Goal: Task Accomplishment & Management: Complete application form

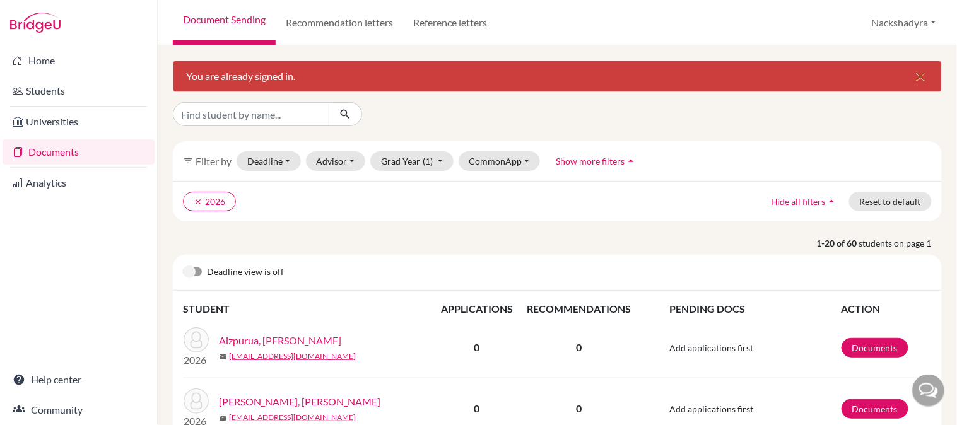
click at [917, 78] on icon "close" at bounding box center [921, 76] width 15 height 15
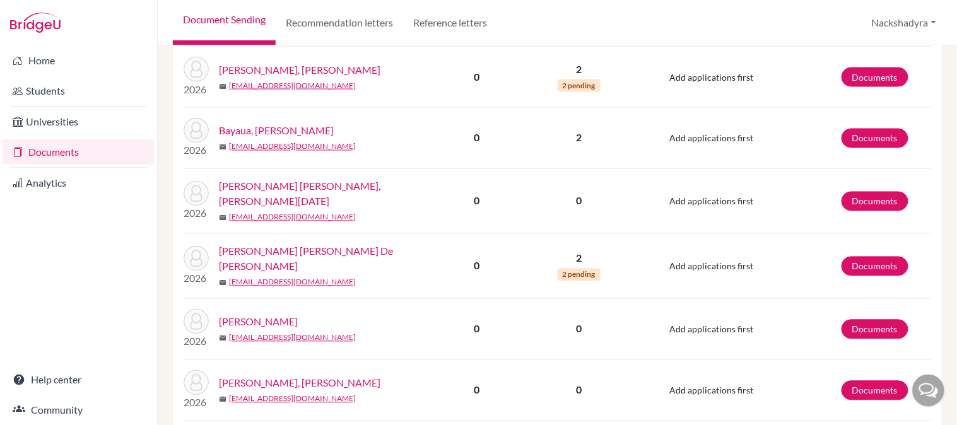
scroll to position [560, 0]
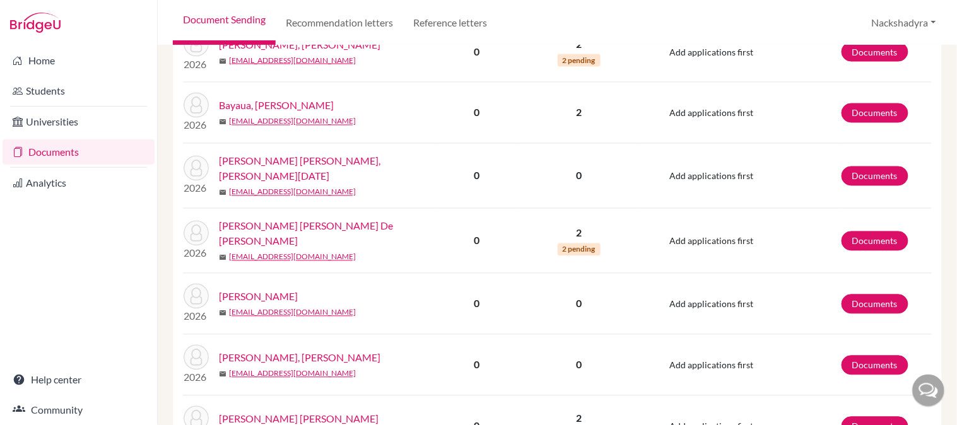
click at [335, 228] on link "Bequillard Delgado, Rene De Jesus" at bounding box center [331, 234] width 225 height 30
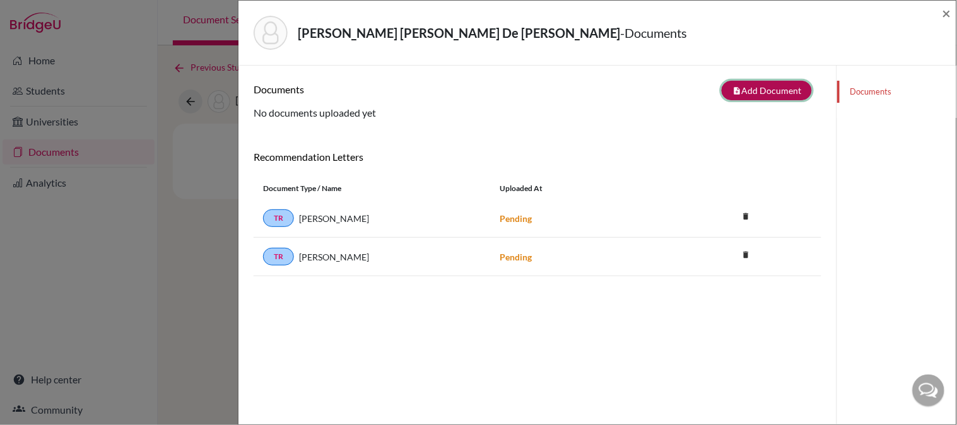
click at [754, 93] on button "note_add Add Document" at bounding box center [767, 91] width 90 height 20
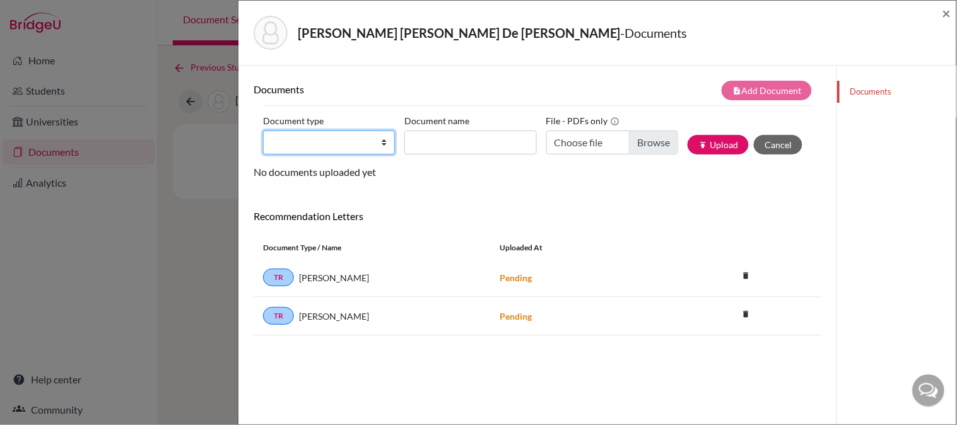
click at [343, 131] on select "Change explanation for Common App reports Counselor recommendation Internationa…" at bounding box center [329, 143] width 132 height 24
select select "2"
click at [263, 131] on select "Change explanation for Common App reports Counselor recommendation Internationa…" at bounding box center [329, 143] width 132 height 24
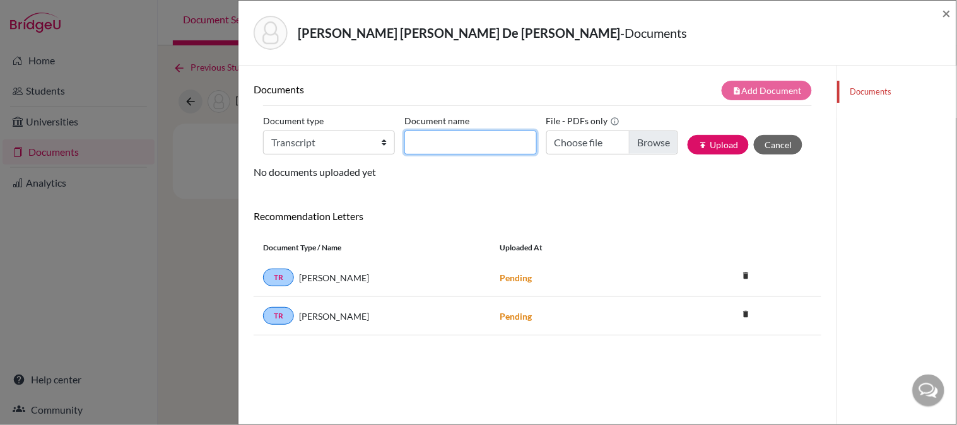
click at [465, 148] on input "Document name" at bounding box center [471, 143] width 132 height 24
type input "Initial Transcript"
type input "C:\fakepath\Bequillard, Rene - Initial Transcript.pdf"
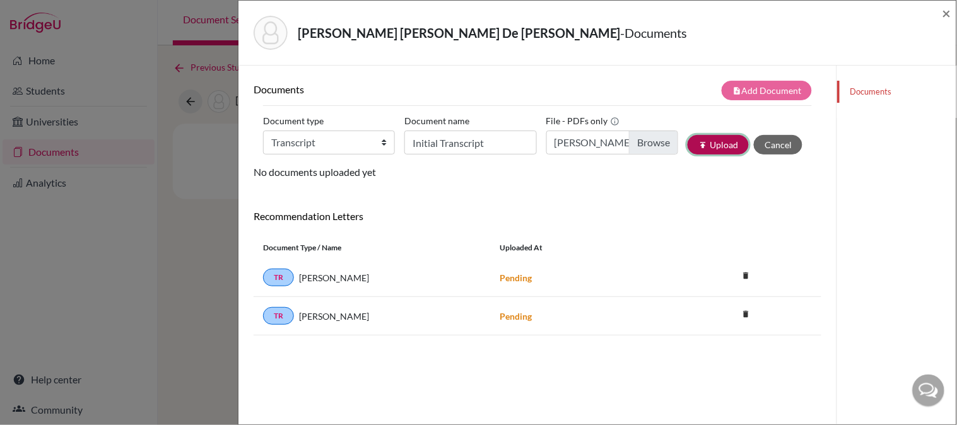
click at [694, 144] on button "publish Upload" at bounding box center [718, 145] width 61 height 20
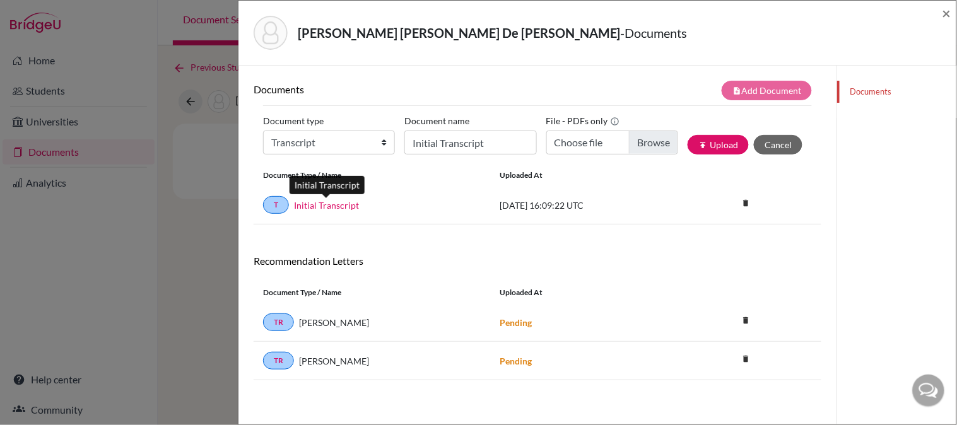
click at [337, 203] on link "Initial Transcript" at bounding box center [326, 205] width 65 height 13
click at [949, 13] on span "×" at bounding box center [947, 13] width 9 height 18
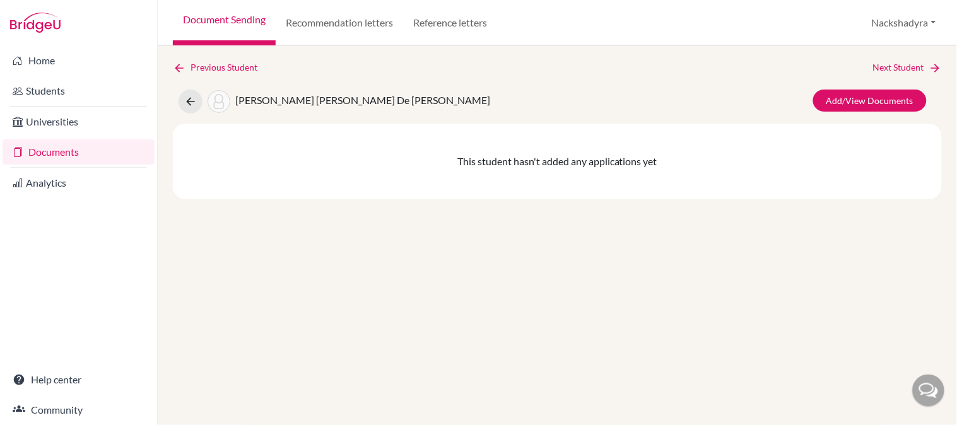
click at [248, 20] on link "Document Sending" at bounding box center [224, 22] width 103 height 45
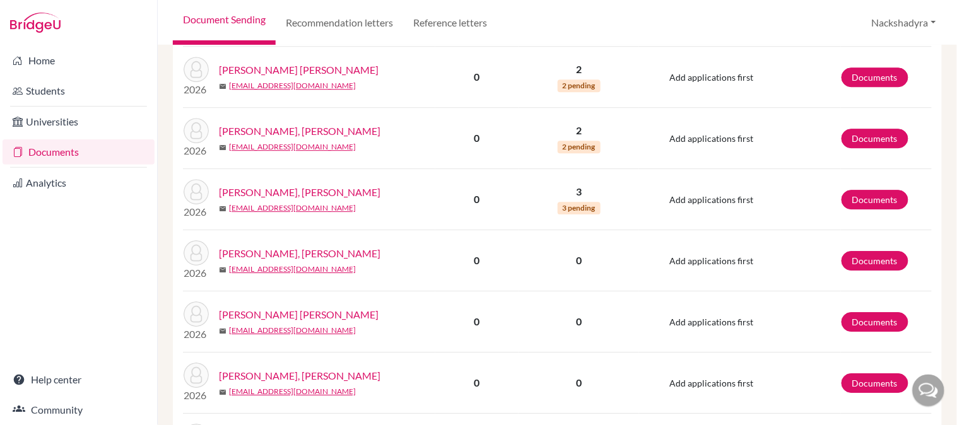
scroll to position [911, 0]
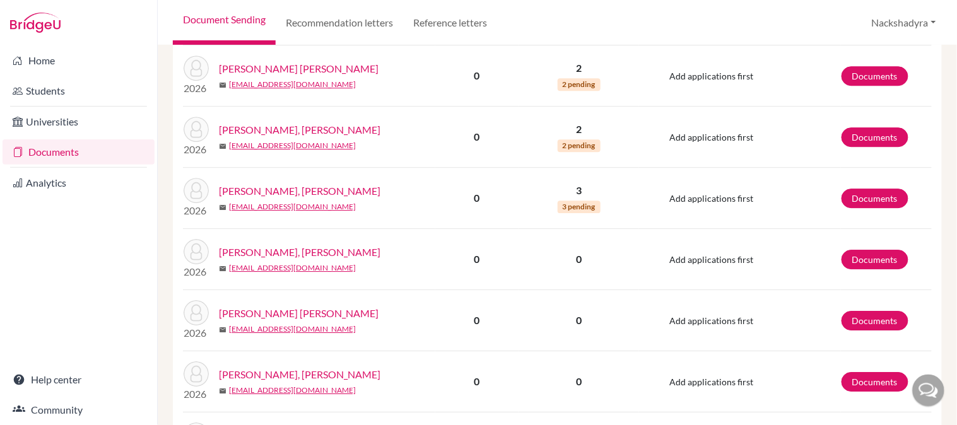
click at [311, 245] on link "[PERSON_NAME], [PERSON_NAME]" at bounding box center [300, 252] width 162 height 15
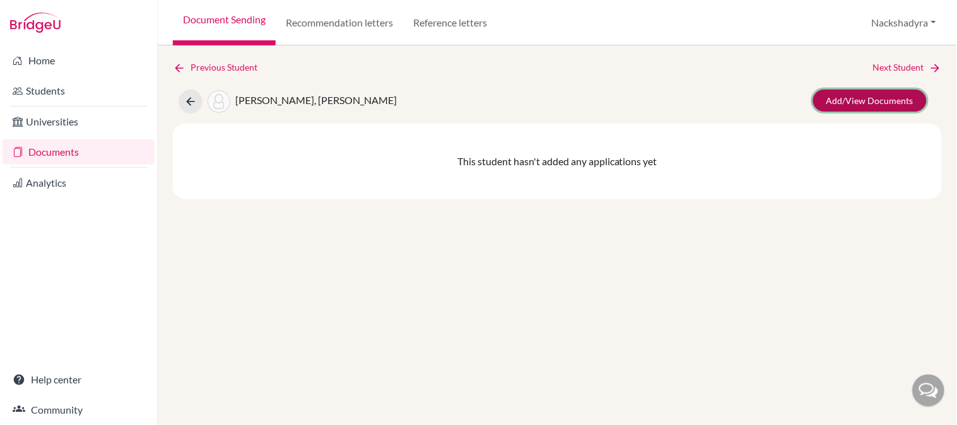
click at [858, 97] on link "Add/View Documents" at bounding box center [870, 101] width 114 height 22
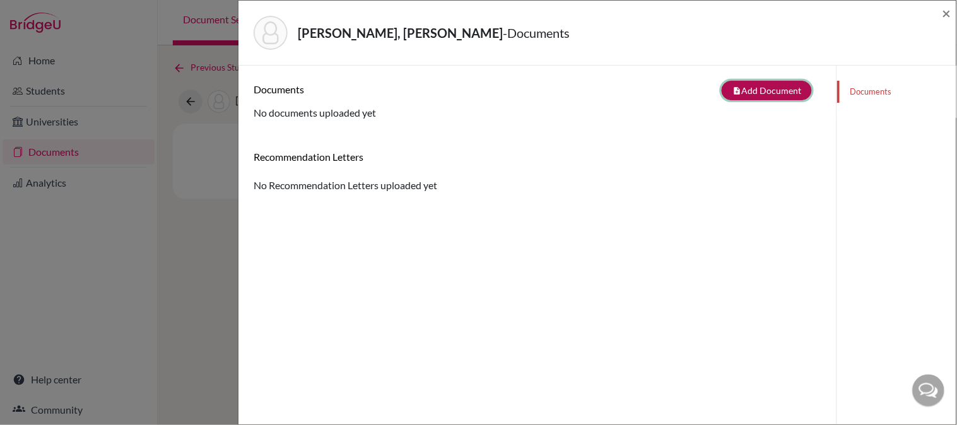
click at [733, 90] on icon "note_add" at bounding box center [737, 90] width 9 height 9
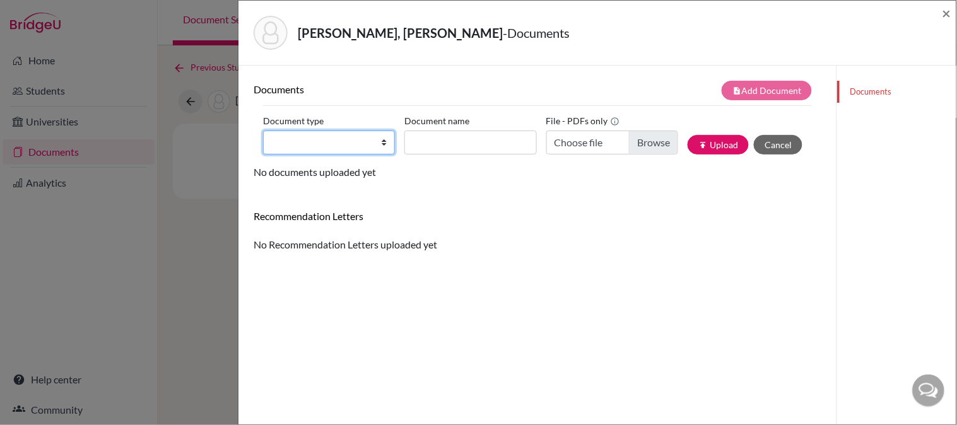
click at [334, 151] on select "Change explanation for Common App reports Counselor recommendation Internationa…" at bounding box center [329, 143] width 132 height 24
select select "2"
click at [263, 131] on select "Change explanation for Common App reports Counselor recommendation Internationa…" at bounding box center [329, 143] width 132 height 24
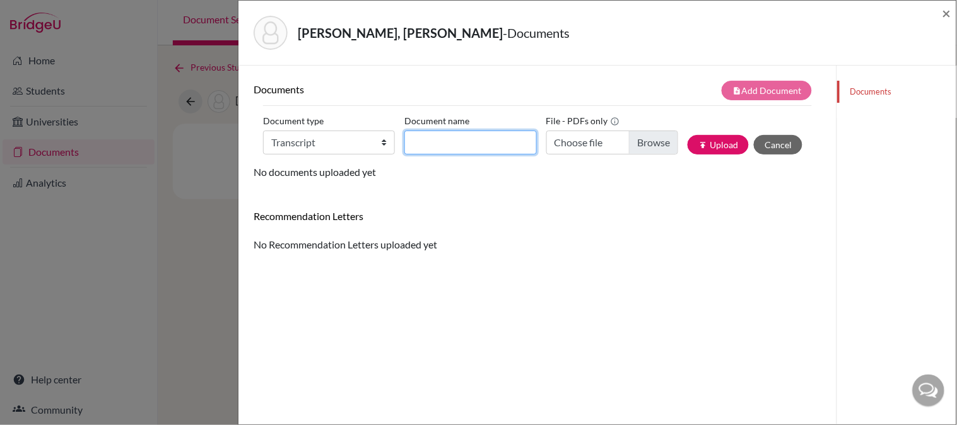
click at [497, 131] on input "Document name" at bounding box center [471, 143] width 132 height 24
type input "Initial Transcript"
type input "C:\fakepath\Cheng, Iwen - Initial Transcript.pdf"
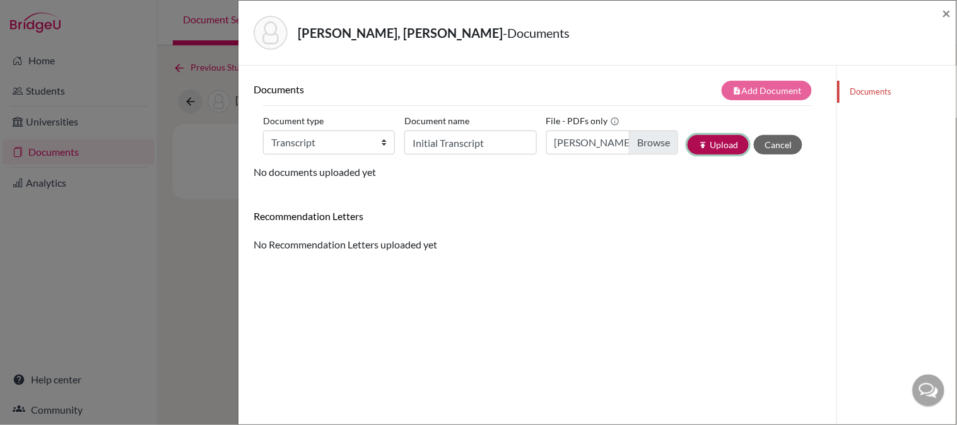
click at [699, 144] on button "publish Upload" at bounding box center [718, 145] width 61 height 20
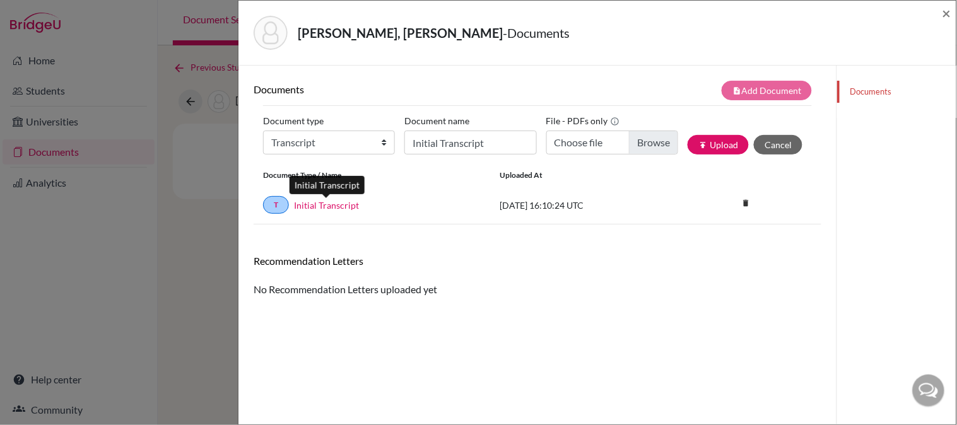
click at [314, 207] on link "Initial Transcript" at bounding box center [326, 205] width 65 height 13
click at [951, 13] on span "×" at bounding box center [947, 13] width 9 height 18
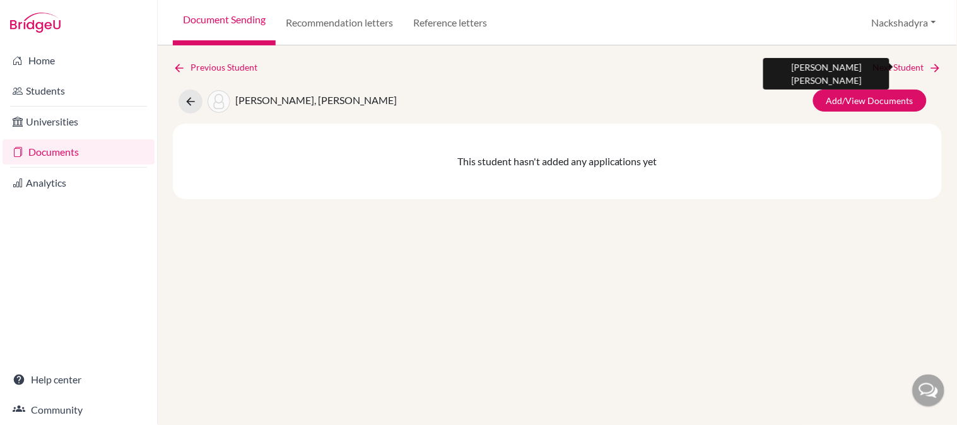
click at [918, 66] on link "Next Student" at bounding box center [907, 68] width 69 height 14
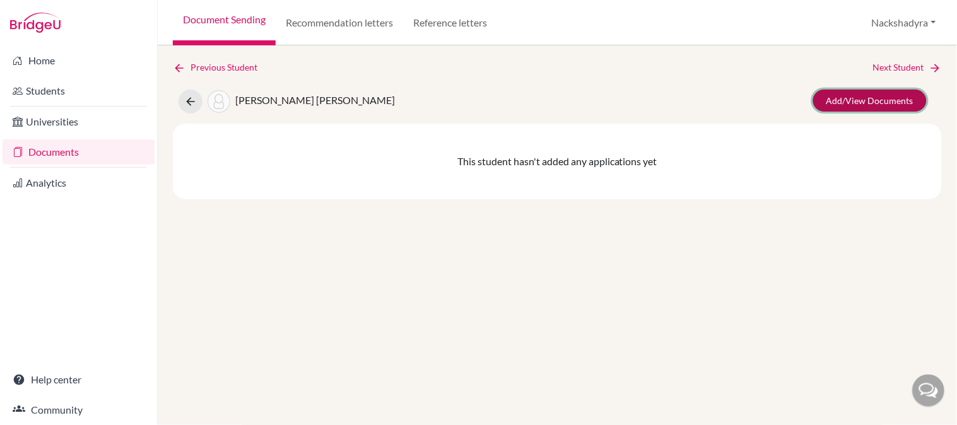
click at [905, 108] on link "Add/View Documents" at bounding box center [870, 101] width 114 height 22
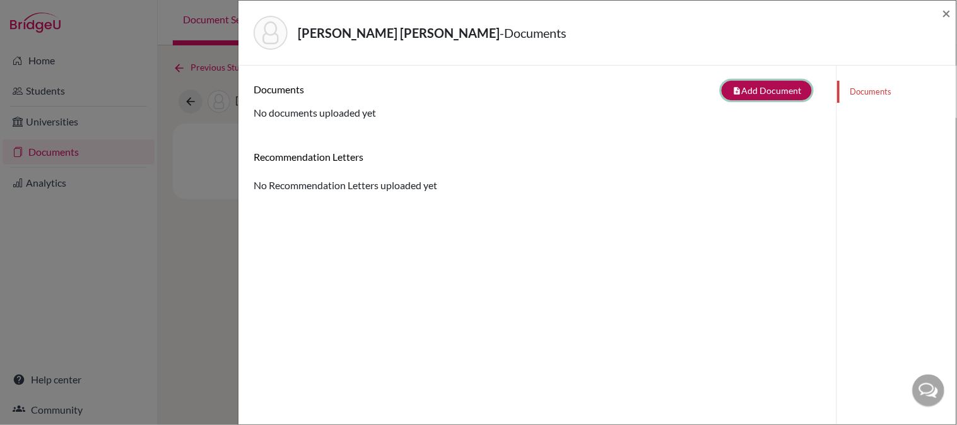
click at [766, 90] on button "note_add Add Document" at bounding box center [767, 91] width 90 height 20
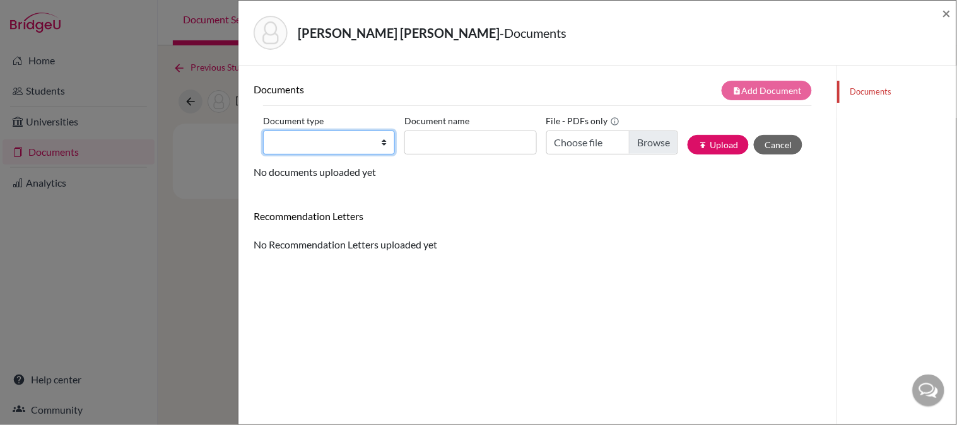
click at [305, 143] on select "Change explanation for Common App reports Counselor recommendation Internationa…" at bounding box center [329, 143] width 132 height 24
select select "2"
click at [263, 131] on select "Change explanation for Common App reports Counselor recommendation Internationa…" at bounding box center [329, 143] width 132 height 24
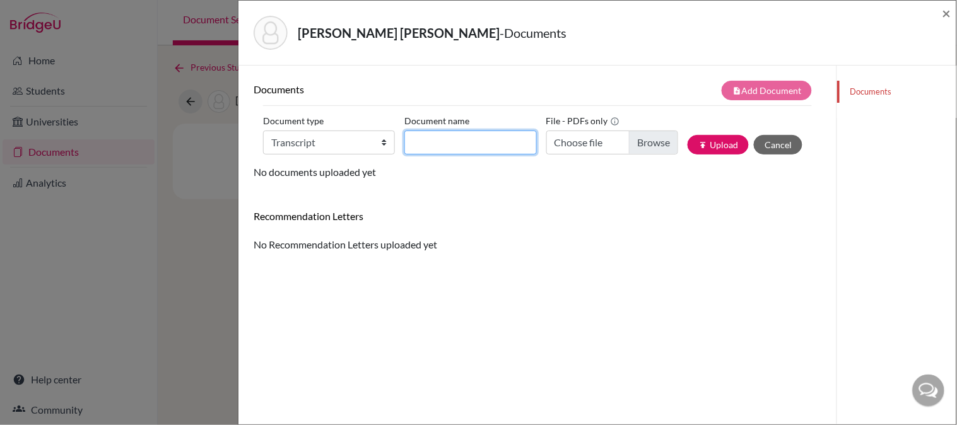
click at [487, 146] on input "Document name" at bounding box center [471, 143] width 132 height 24
click at [507, 143] on input "Initial Transcript" at bounding box center [471, 143] width 132 height 24
type input "Initial Transcript ANS"
type input "C:\fakepath\Coloma, Mia - Initial Transcript.pdf"
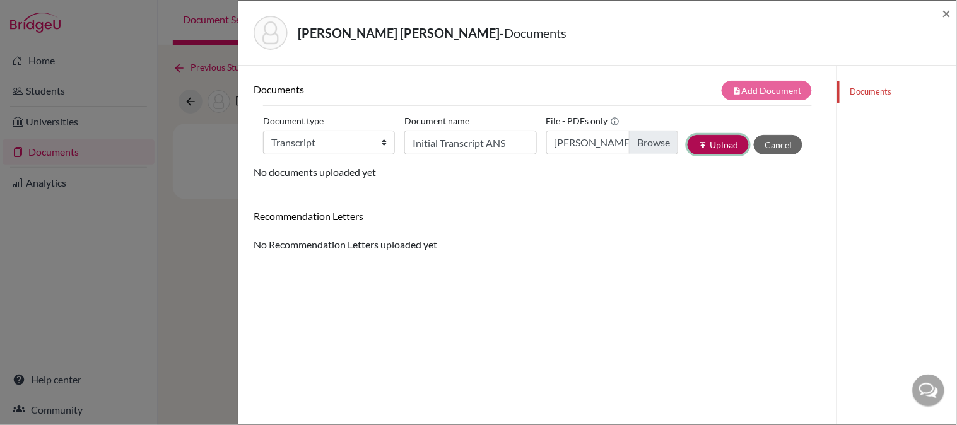
click at [692, 139] on button "publish Upload" at bounding box center [718, 145] width 61 height 20
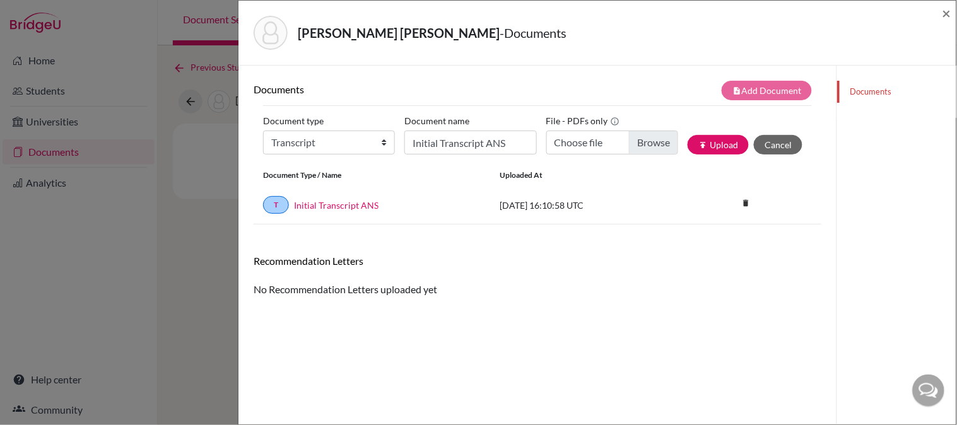
click at [942, 10] on div "Coloma Martinez, Mia - Documents ×" at bounding box center [598, 33] width 708 height 54
click at [947, 13] on span "×" at bounding box center [947, 13] width 9 height 18
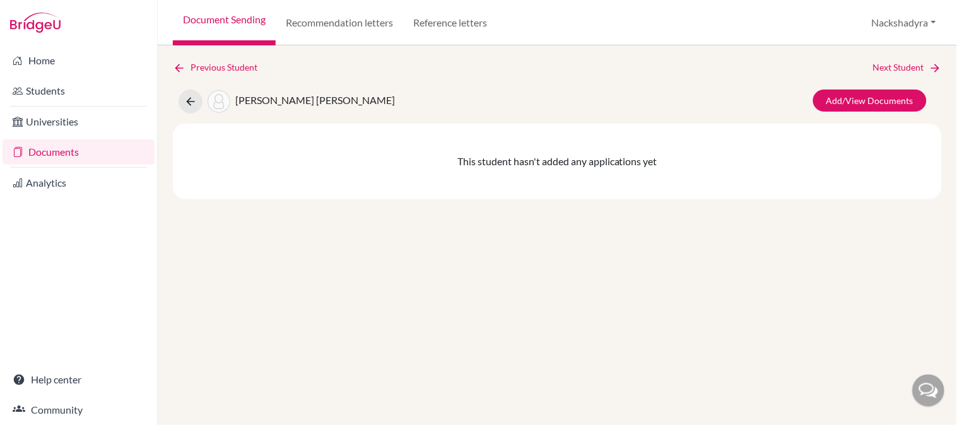
click at [222, 20] on link "Document Sending" at bounding box center [224, 22] width 103 height 45
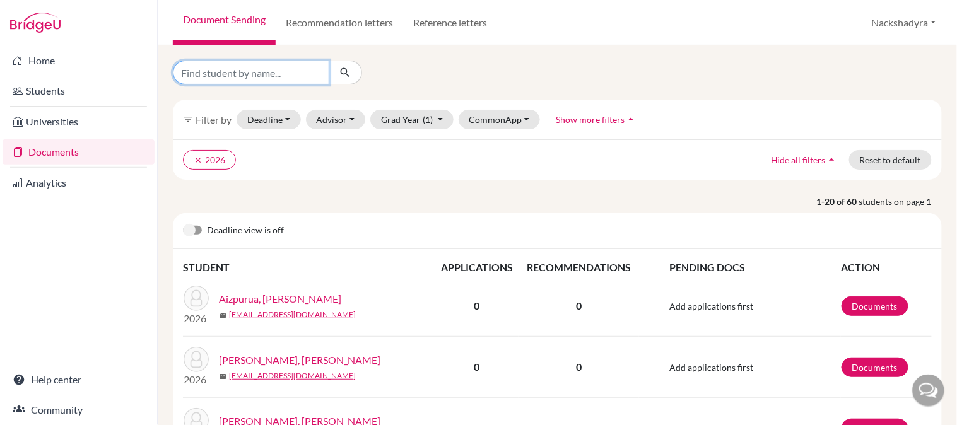
click at [247, 64] on input "Find student by name..." at bounding box center [251, 73] width 157 height 24
type input "d"
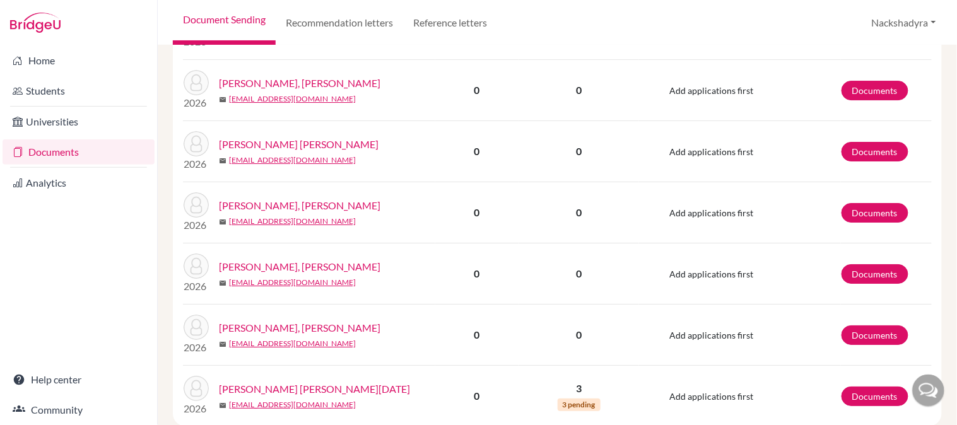
scroll to position [1121, 0]
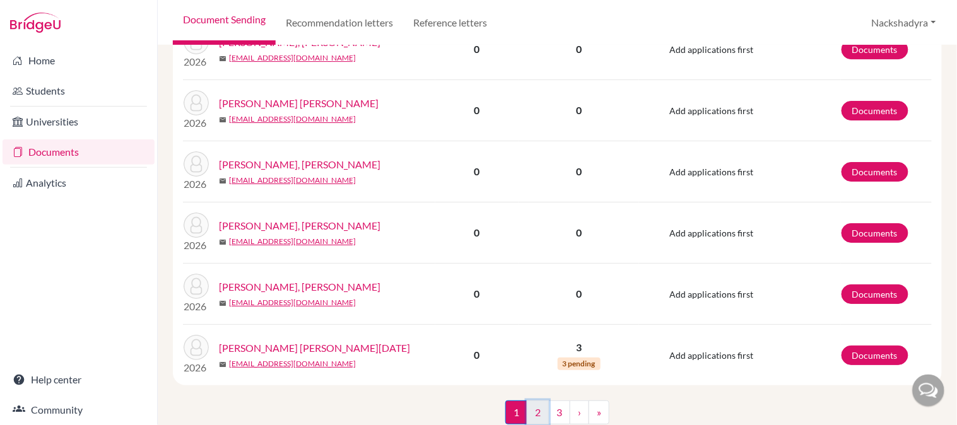
click at [539, 406] on link "2" at bounding box center [538, 413] width 22 height 24
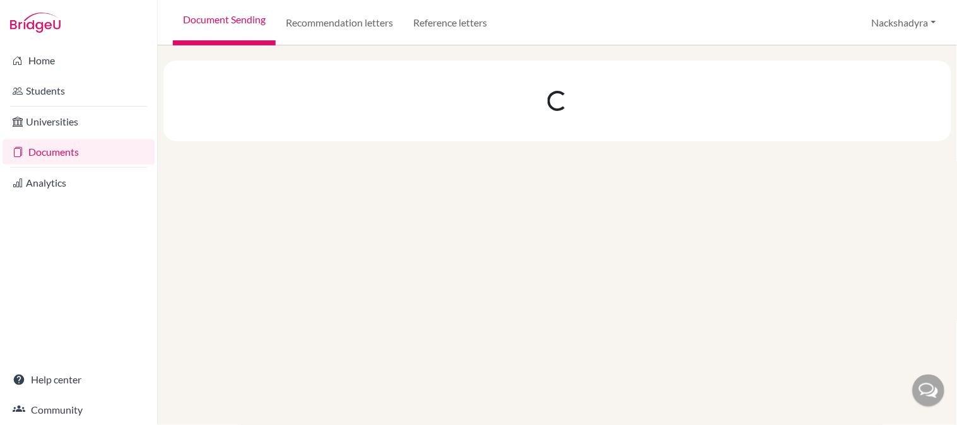
scroll to position [0, 0]
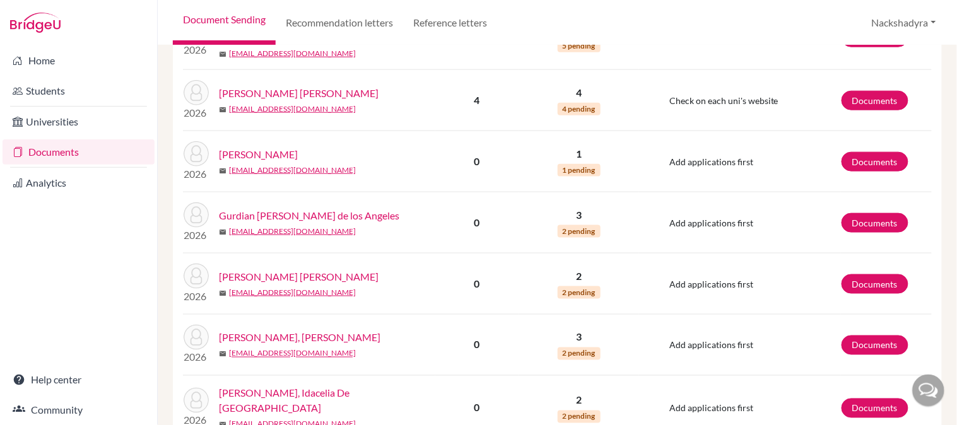
scroll to position [210, 0]
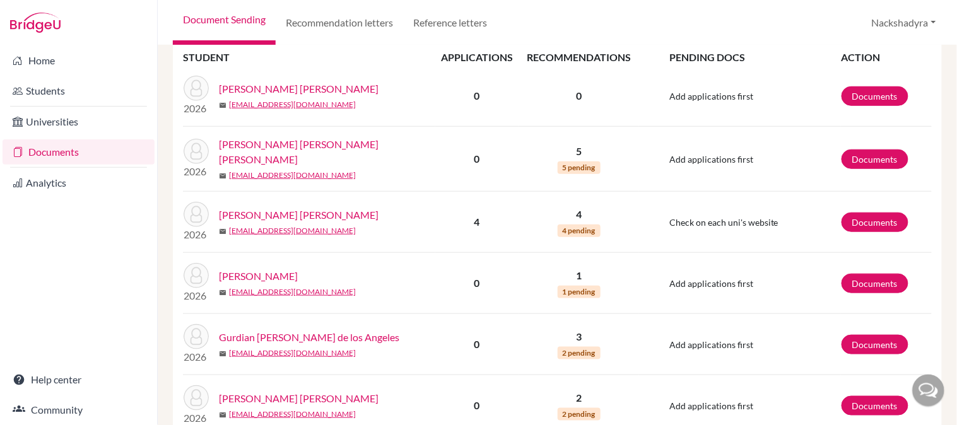
click at [317, 92] on link "[PERSON_NAME] [PERSON_NAME]" at bounding box center [299, 88] width 160 height 15
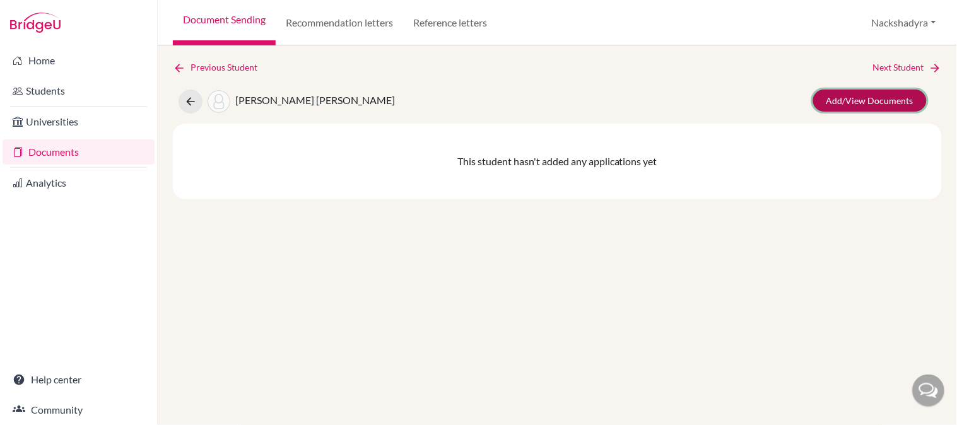
click at [837, 96] on link "Add/View Documents" at bounding box center [870, 101] width 114 height 22
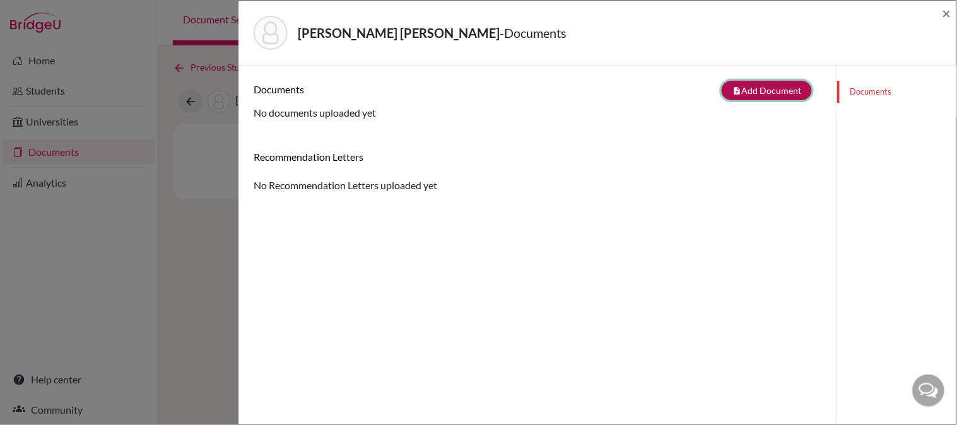
click at [781, 87] on button "note_add Add Document" at bounding box center [767, 91] width 90 height 20
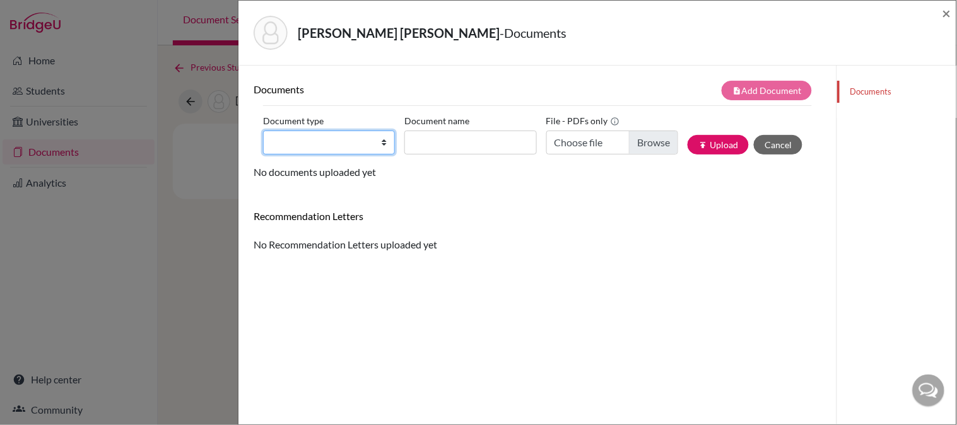
click at [311, 134] on select "Change explanation for Common App reports Counselor recommendation Internationa…" at bounding box center [329, 143] width 132 height 24
select select "2"
click at [263, 131] on select "Change explanation for Common App reports Counselor recommendation Internationa…" at bounding box center [329, 143] width 132 height 24
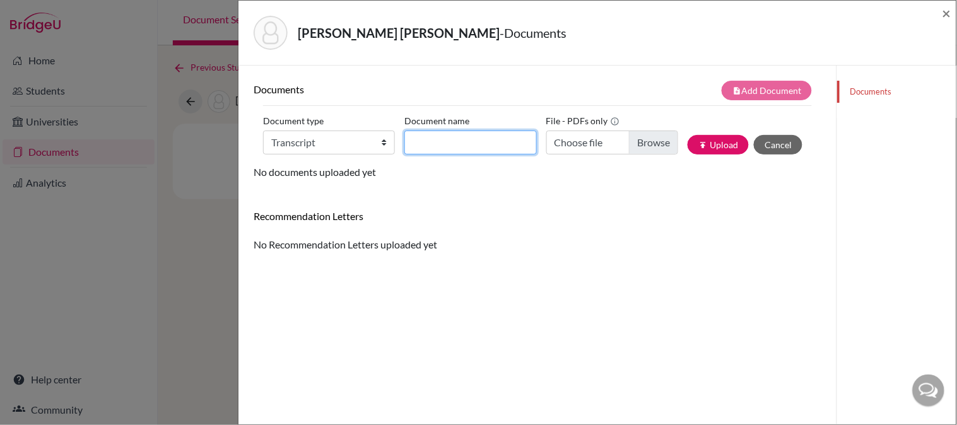
click at [449, 150] on input "Document name" at bounding box center [471, 143] width 132 height 24
type input "Initial Transcript"
type input "C:\fakepath\Downing, Maria - Initial Transcript.pdf"
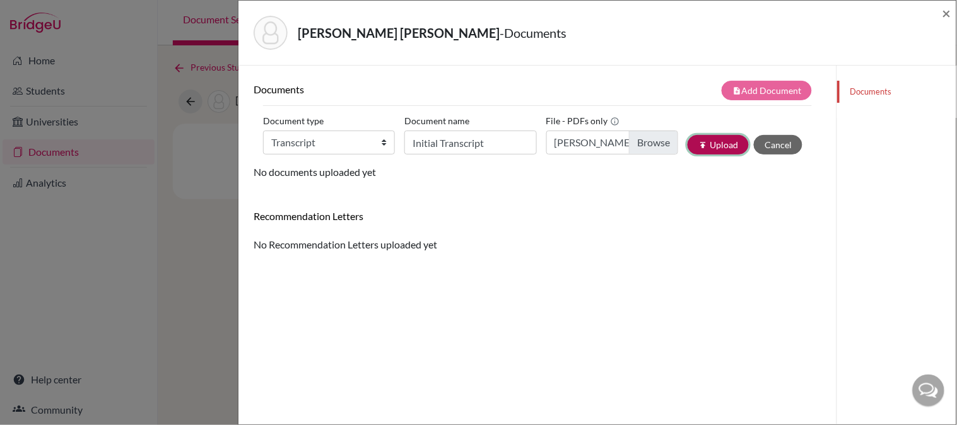
click at [692, 146] on button "publish Upload" at bounding box center [718, 145] width 61 height 20
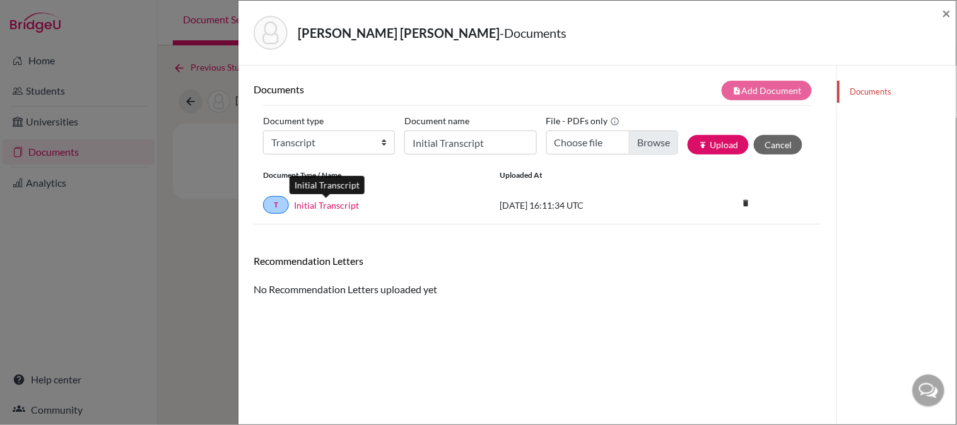
click at [311, 205] on link "Initial Transcript" at bounding box center [326, 205] width 65 height 13
click at [945, 18] on span "×" at bounding box center [947, 13] width 9 height 18
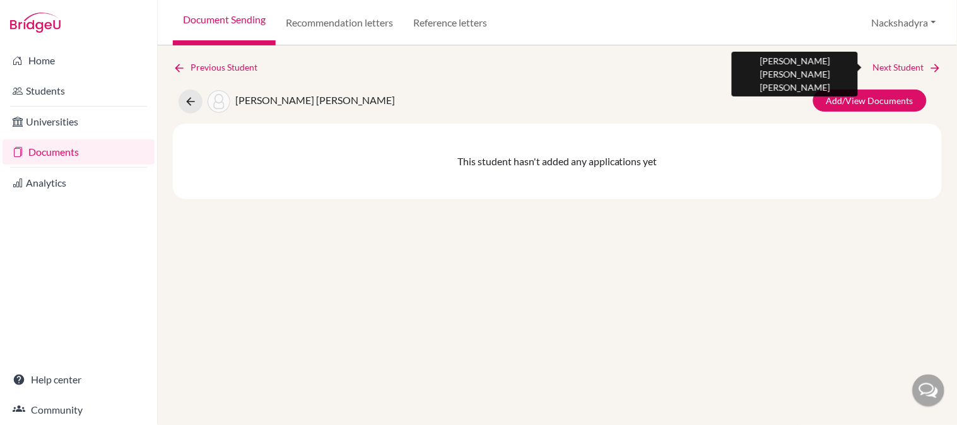
click at [913, 63] on link "Next Student" at bounding box center [907, 68] width 69 height 14
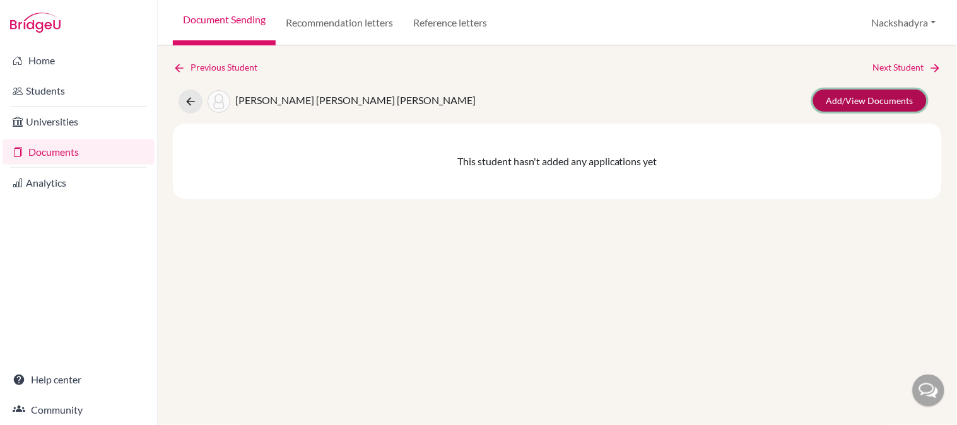
click at [889, 96] on link "Add/View Documents" at bounding box center [870, 101] width 114 height 22
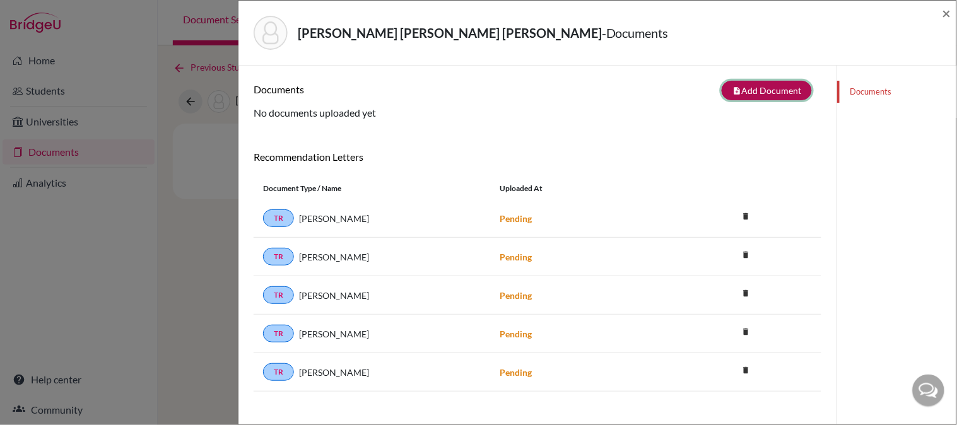
click at [733, 92] on icon "note_add" at bounding box center [737, 90] width 9 height 9
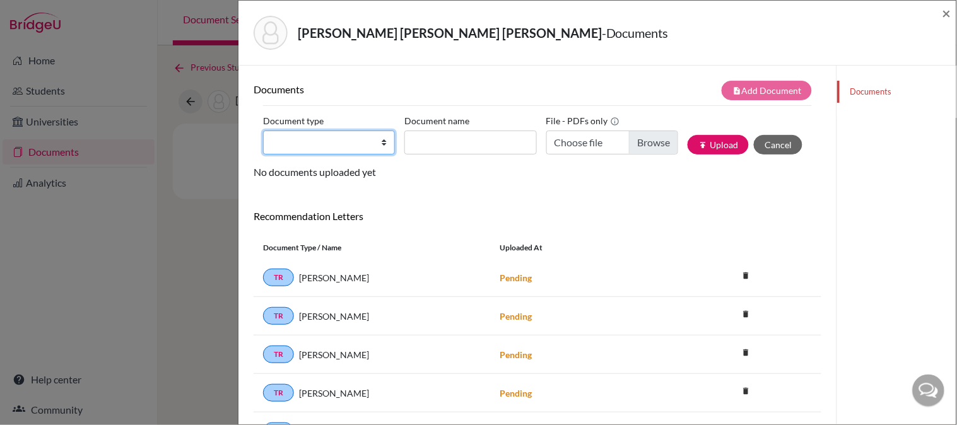
click at [314, 143] on select "Change explanation for Common App reports Counselor recommendation Internationa…" at bounding box center [329, 143] width 132 height 24
select select "2"
click at [263, 131] on select "Change explanation for Common App reports Counselor recommendation Internationa…" at bounding box center [329, 143] width 132 height 24
click at [476, 129] on div "Document name" at bounding box center [475, 133] width 141 height 44
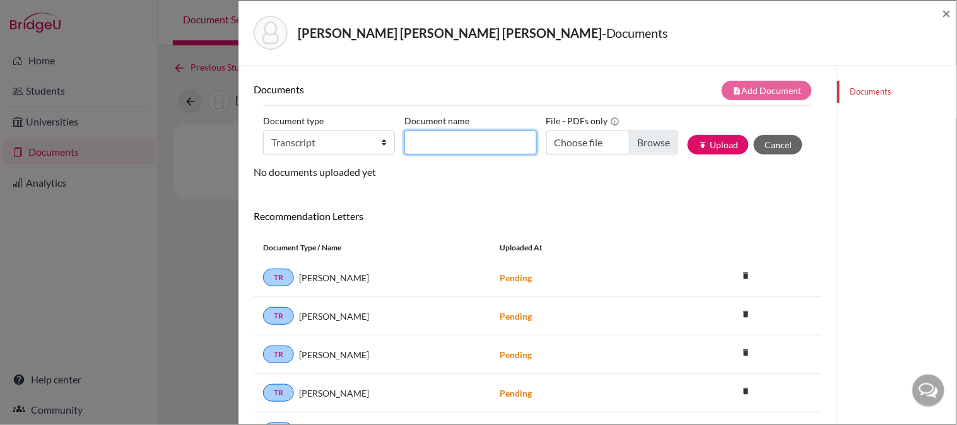
click at [478, 134] on input "Document name" at bounding box center [471, 143] width 132 height 24
type input "Initial Transcript"
type input "C:\fakepath\Gomez, Natalia - Initial Transcript.pdf"
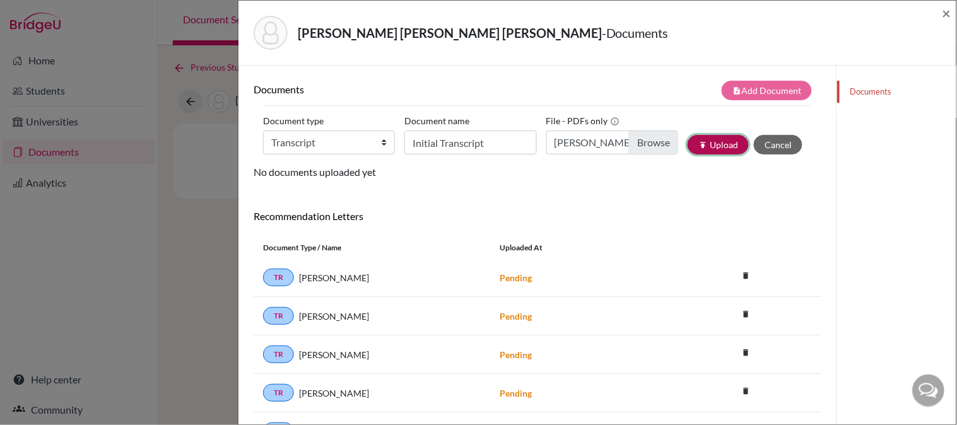
click at [699, 145] on icon "publish" at bounding box center [703, 145] width 9 height 9
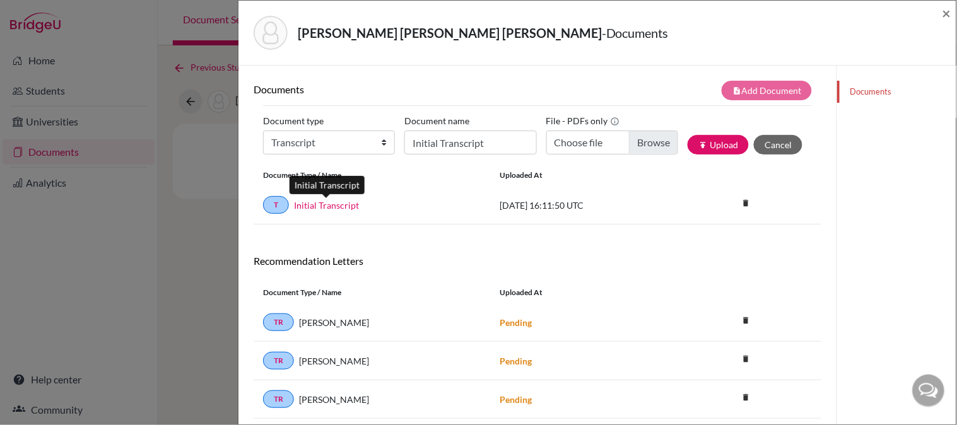
click at [339, 201] on link "Initial Transcript" at bounding box center [326, 205] width 65 height 13
click at [949, 15] on span "×" at bounding box center [947, 13] width 9 height 18
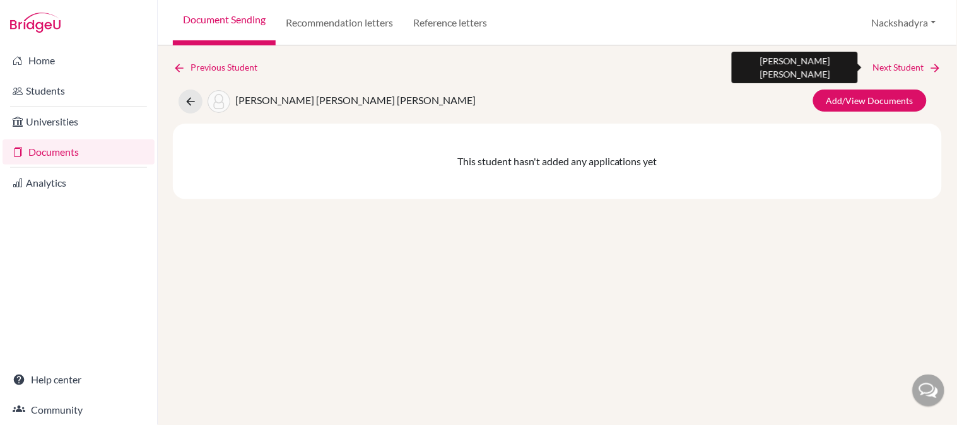
click at [889, 70] on link "Next Student" at bounding box center [907, 68] width 69 height 14
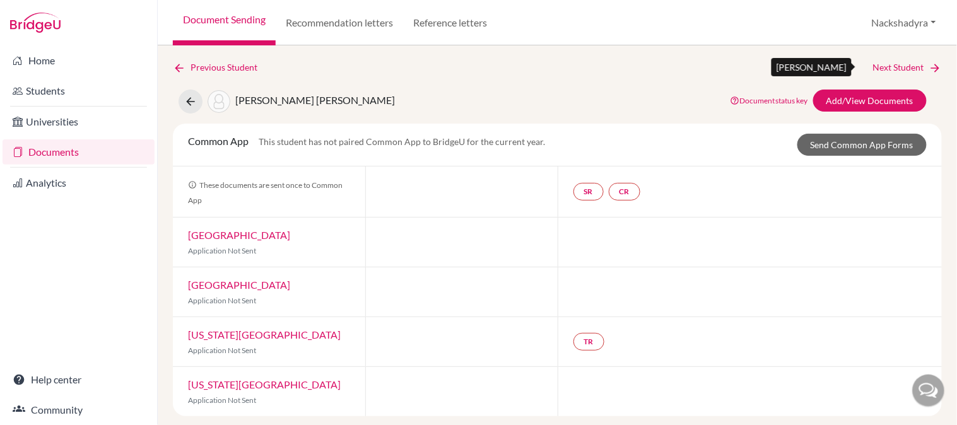
click at [889, 70] on link "Next Student" at bounding box center [907, 68] width 69 height 14
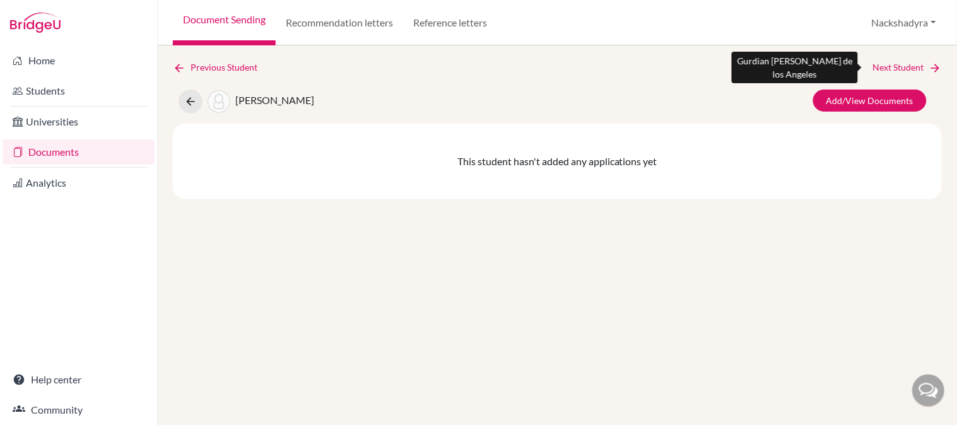
click at [890, 70] on link "Next Student" at bounding box center [907, 68] width 69 height 14
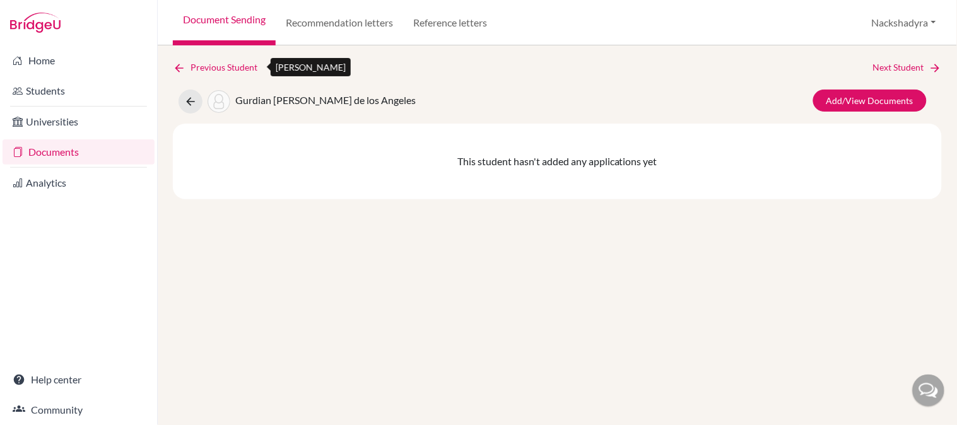
click at [216, 63] on link "Previous Student" at bounding box center [220, 68] width 95 height 14
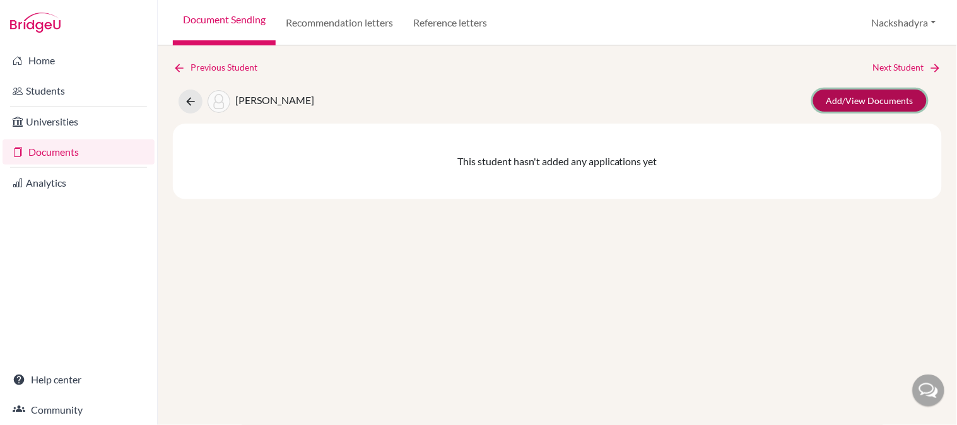
click at [853, 106] on link "Add/View Documents" at bounding box center [870, 101] width 114 height 22
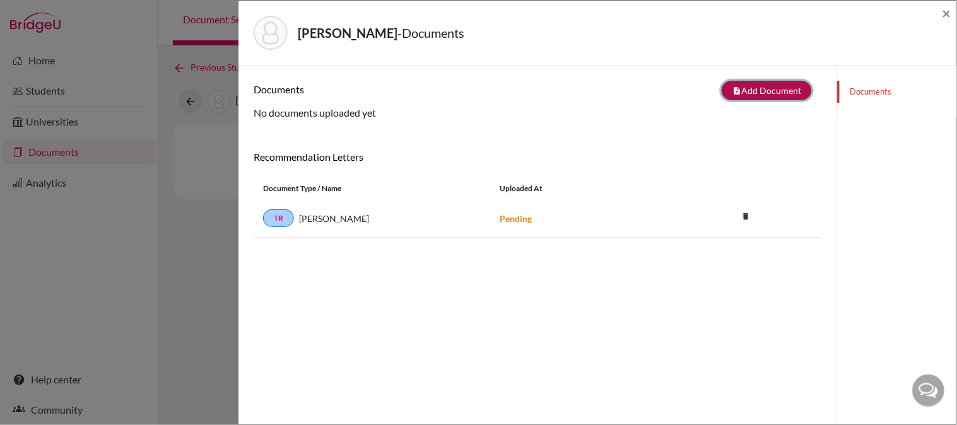
click at [733, 92] on icon "note_add" at bounding box center [737, 90] width 9 height 9
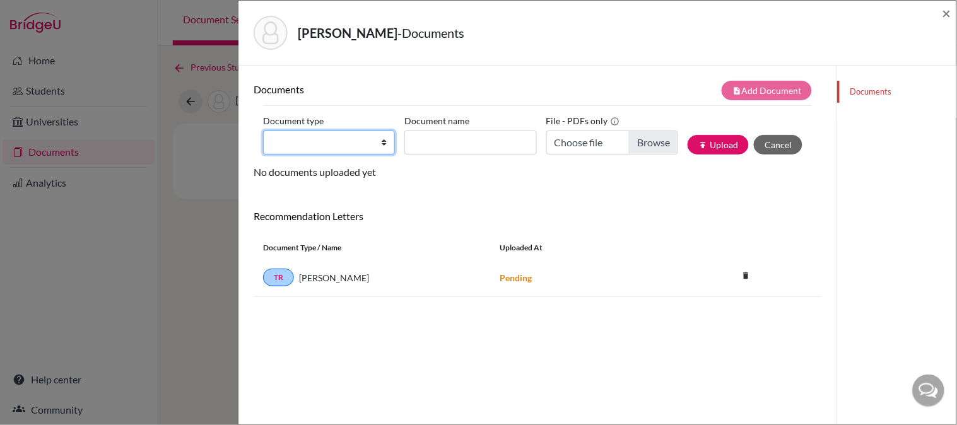
click at [327, 146] on select "Change explanation for Common App reports Counselor recommendation Internationa…" at bounding box center [329, 143] width 132 height 24
select select "2"
click at [263, 131] on select "Change explanation for Common App reports Counselor recommendation Internationa…" at bounding box center [329, 143] width 132 height 24
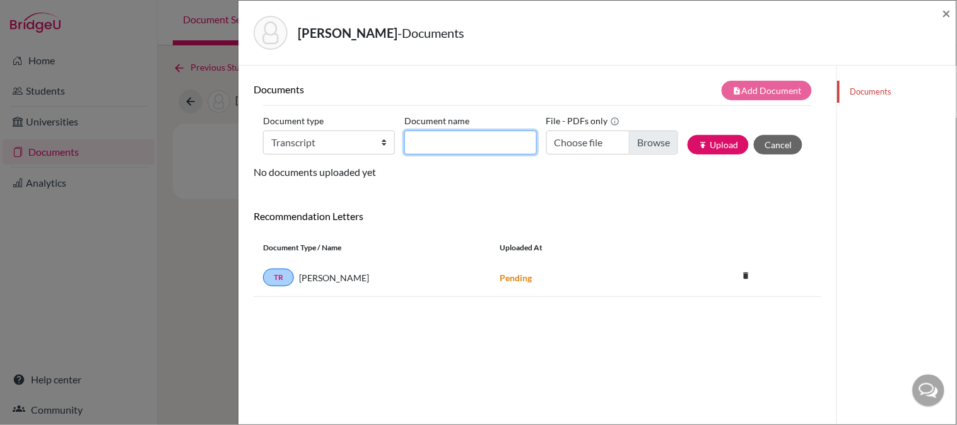
click at [468, 150] on input "Document name" at bounding box center [471, 143] width 132 height 24
type input "Initial Transcript"
type input "C:\fakepath\Gurdian, Eugenio - Initial Transcript.pdf"
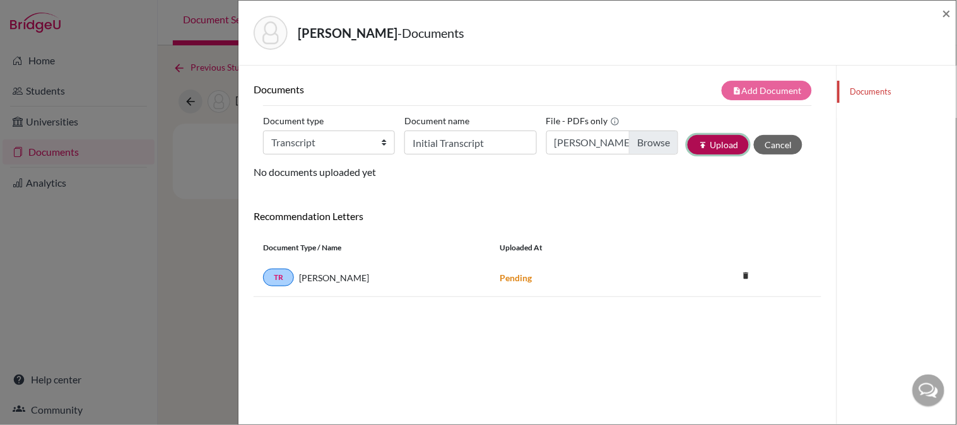
click at [689, 145] on button "publish Upload" at bounding box center [718, 145] width 61 height 20
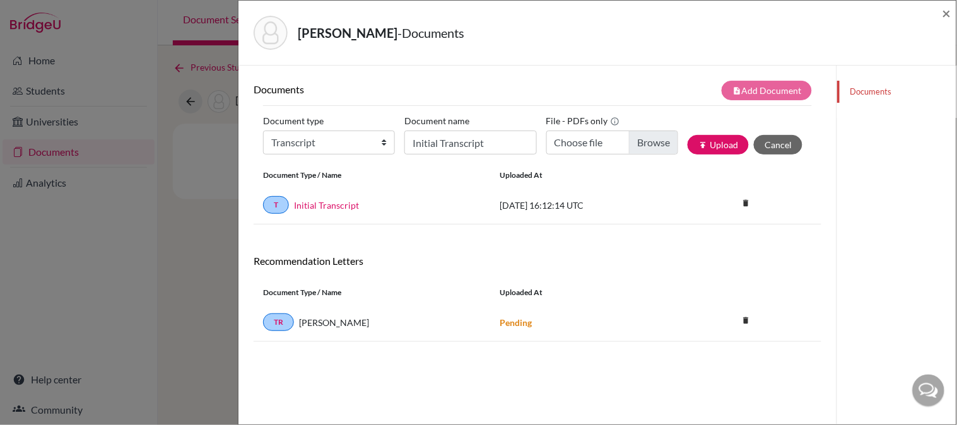
click at [292, 204] on div "Initial Transcript" at bounding box center [385, 205] width 192 height 13
click at [300, 203] on link "Initial Transcript" at bounding box center [326, 205] width 65 height 13
click at [949, 15] on span "×" at bounding box center [947, 13] width 9 height 18
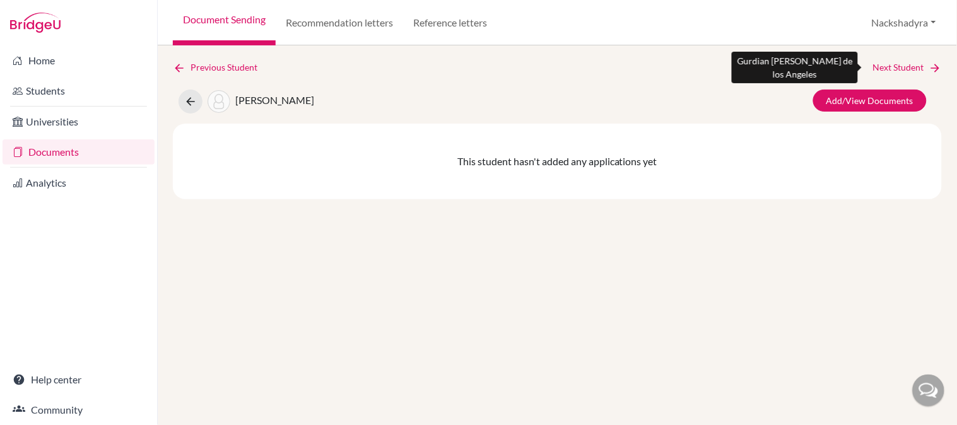
click at [881, 63] on link "Next Student" at bounding box center [907, 68] width 69 height 14
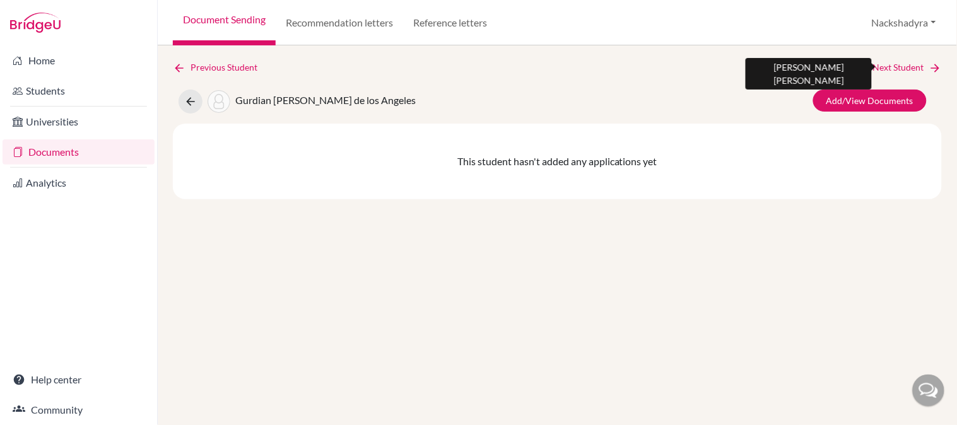
click at [881, 64] on link "Next Student" at bounding box center [907, 68] width 69 height 14
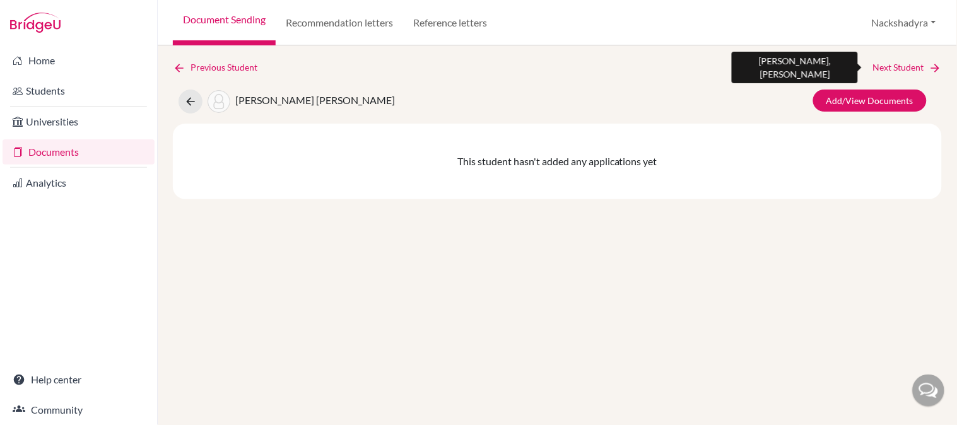
click at [884, 64] on link "Next Student" at bounding box center [907, 68] width 69 height 14
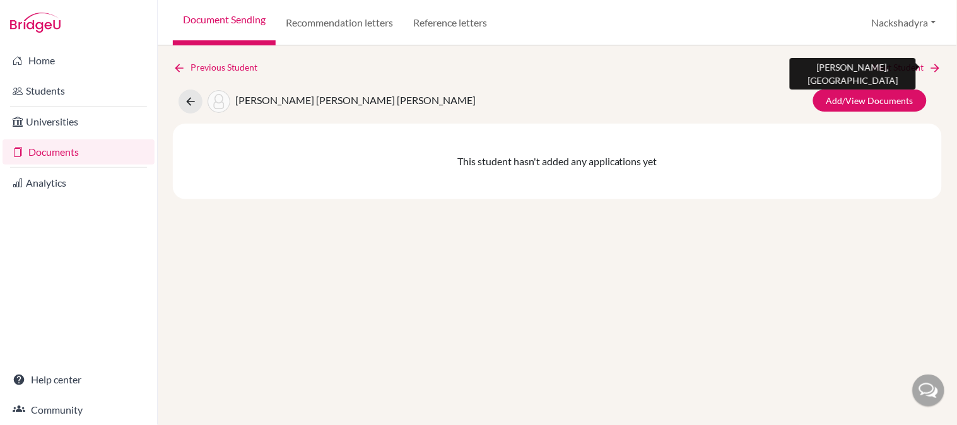
click at [884, 64] on link "Next Student" at bounding box center [907, 68] width 69 height 14
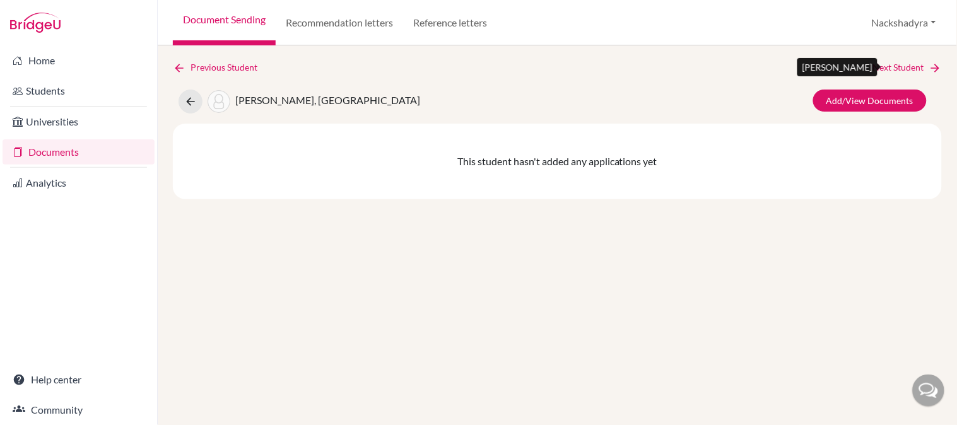
click at [884, 64] on link "Next Student" at bounding box center [907, 68] width 69 height 14
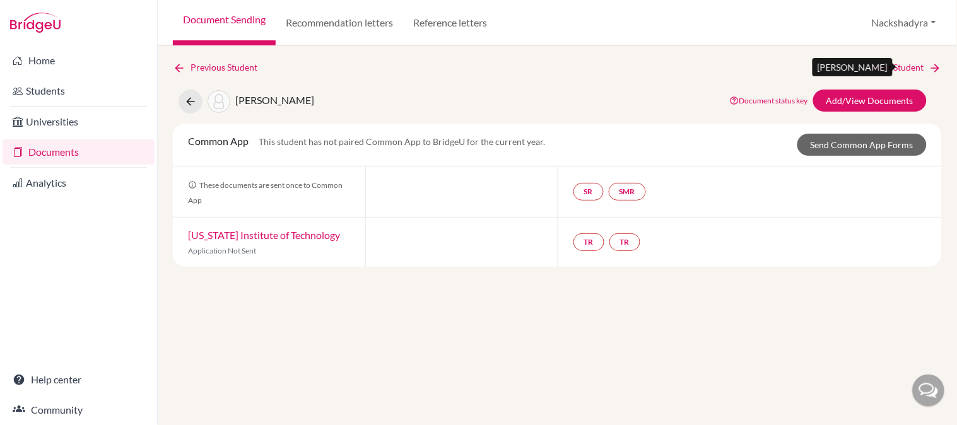
click at [884, 64] on link "Next Student" at bounding box center [907, 68] width 69 height 14
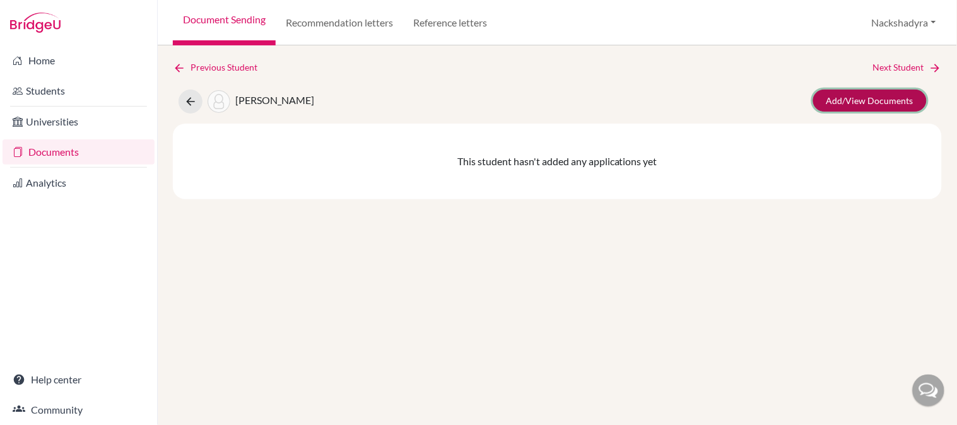
click at [884, 105] on link "Add/View Documents" at bounding box center [870, 101] width 114 height 22
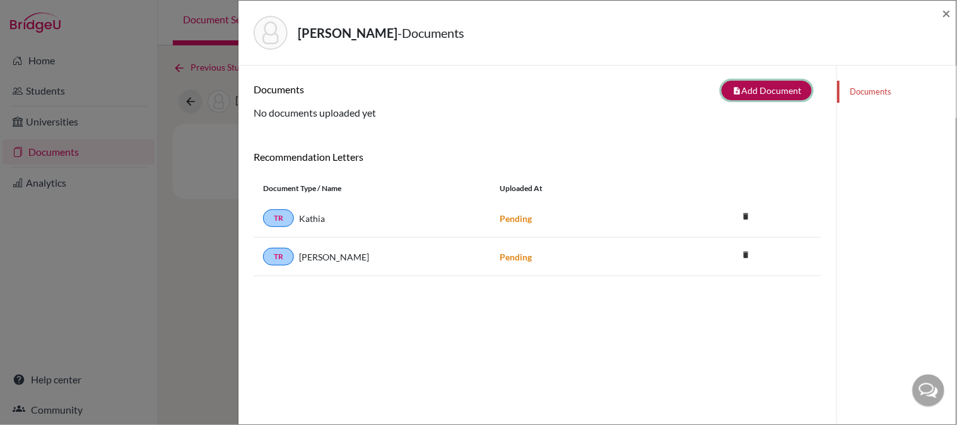
click at [760, 96] on button "note_add Add Document" at bounding box center [767, 91] width 90 height 20
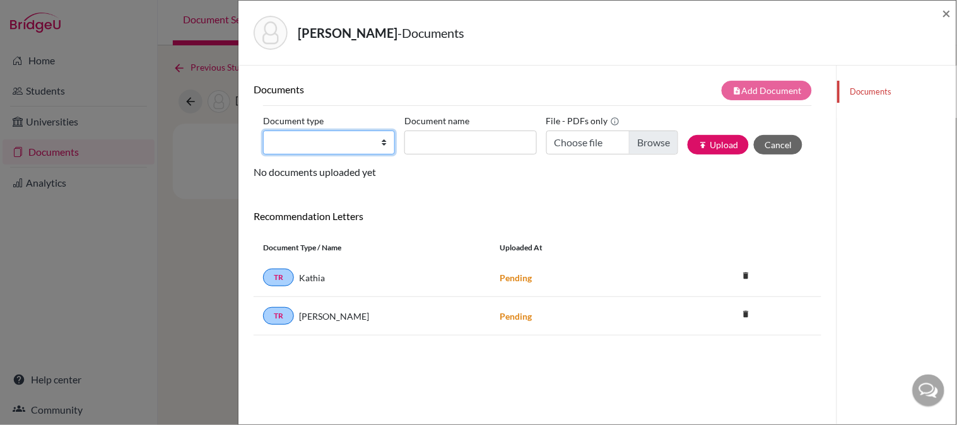
click at [339, 143] on select "Change explanation for Common App reports Counselor recommendation Internationa…" at bounding box center [329, 143] width 132 height 24
select select "2"
click at [263, 131] on select "Change explanation for Common App reports Counselor recommendation Internationa…" at bounding box center [329, 143] width 132 height 24
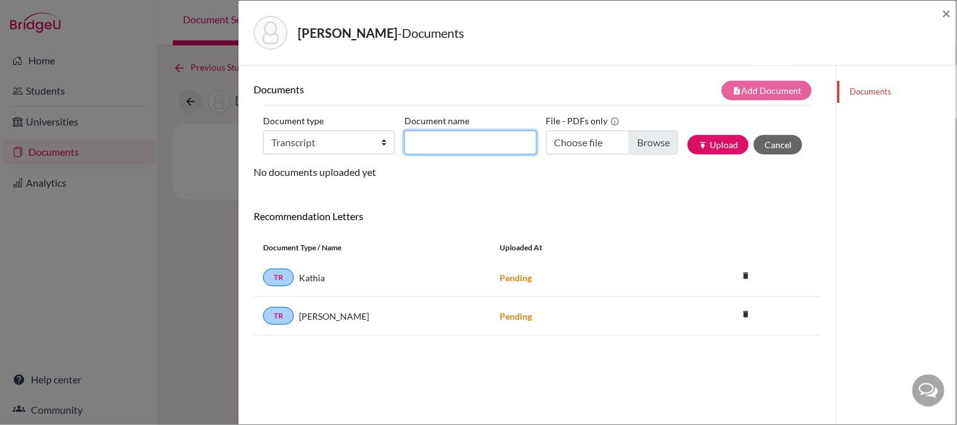
click at [475, 152] on input "Document name" at bounding box center [471, 143] width 132 height 24
type input "Initial Transcript"
type input "C:\fakepath\Kim, Yijin - Initial Transcript.pdf"
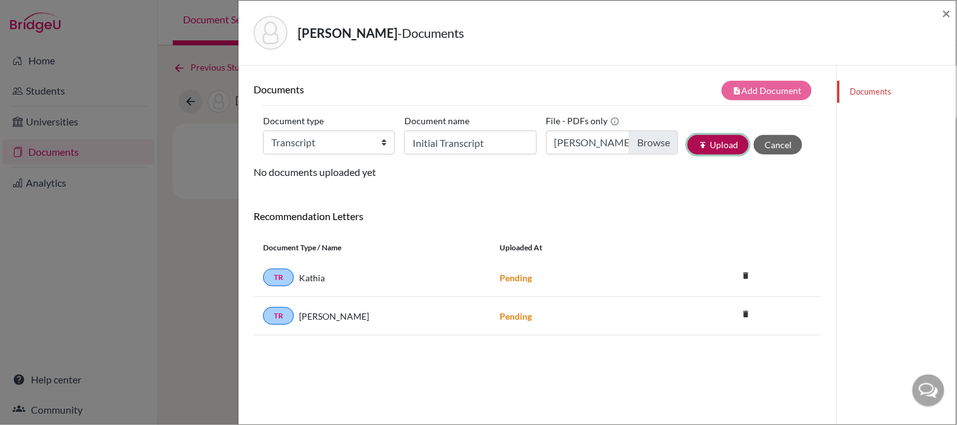
click at [689, 142] on button "publish Upload" at bounding box center [718, 145] width 61 height 20
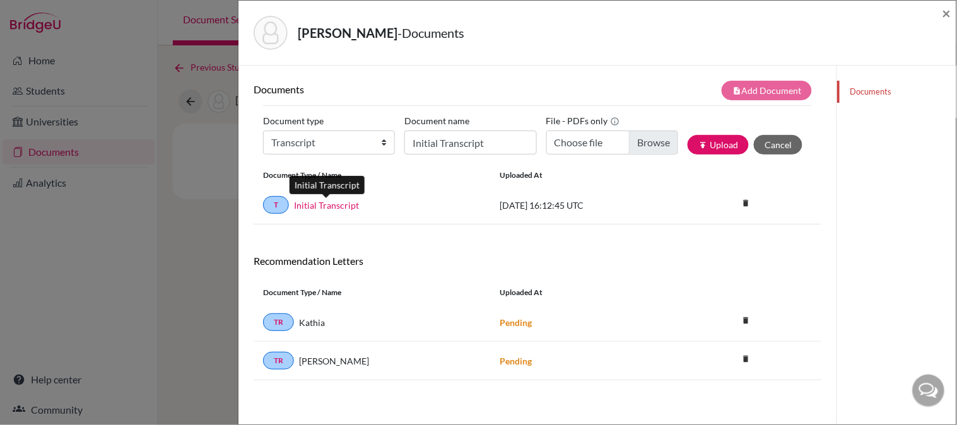
click at [310, 209] on link "Initial Transcript" at bounding box center [326, 205] width 65 height 13
click at [945, 13] on span "×" at bounding box center [947, 13] width 9 height 18
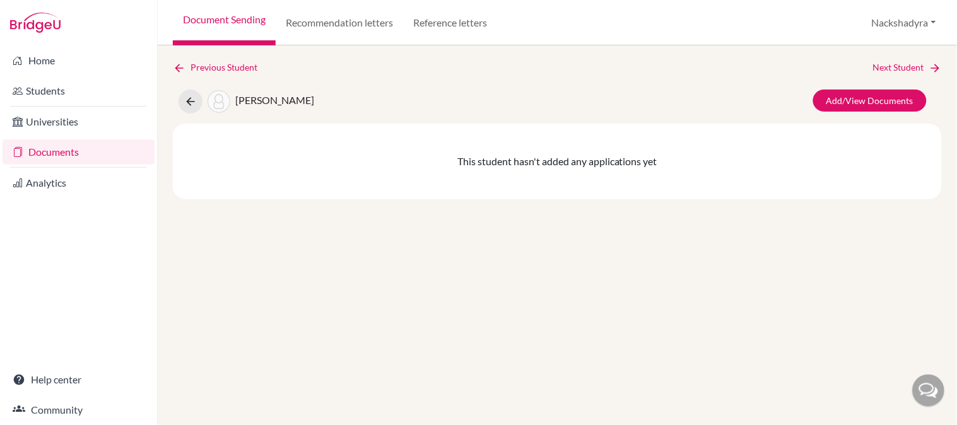
click at [920, 59] on div "Previous Student Next Student Kim, Yijin Add/View Documents This student hasn't…" at bounding box center [558, 235] width 800 height 380
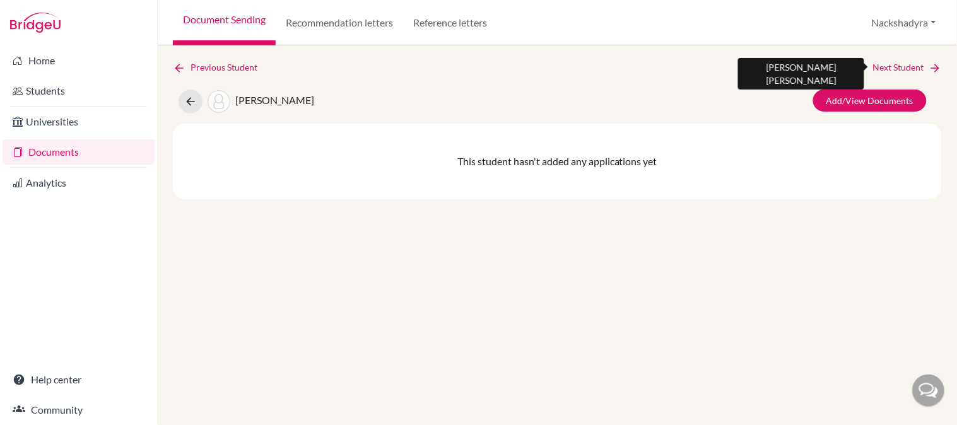
click at [919, 64] on link "Next Student" at bounding box center [907, 68] width 69 height 14
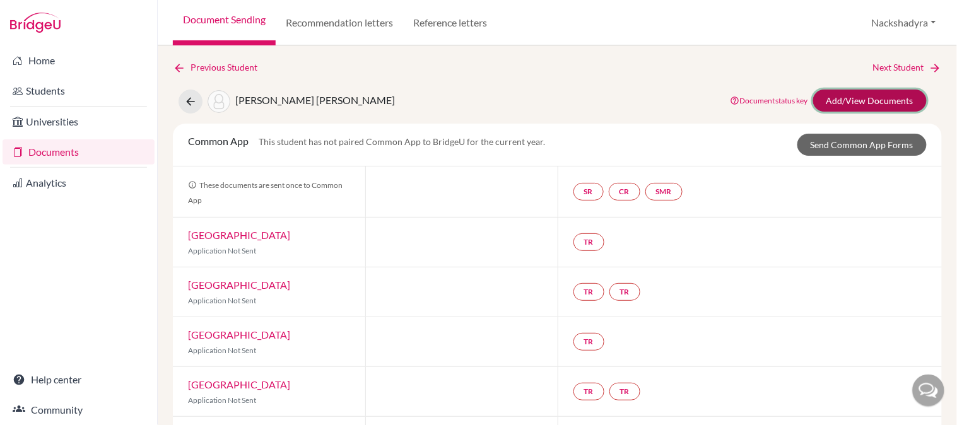
click at [894, 102] on link "Add/View Documents" at bounding box center [870, 101] width 114 height 22
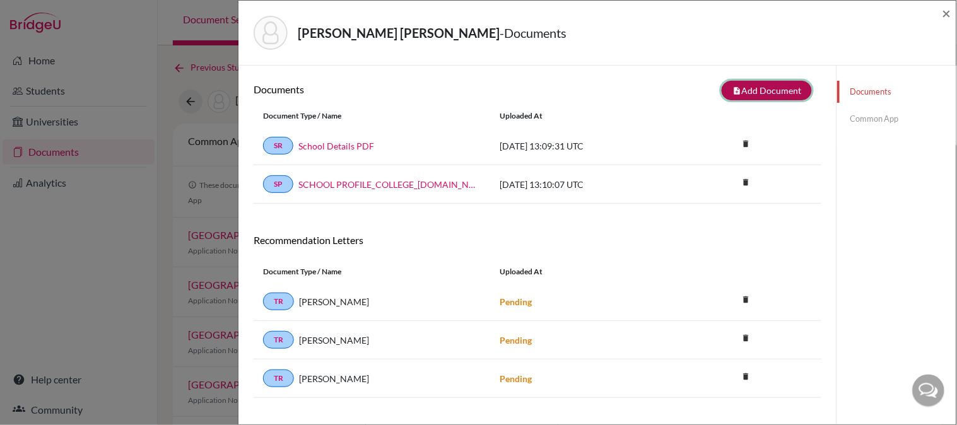
click at [771, 96] on button "note_add Add Document" at bounding box center [767, 91] width 90 height 20
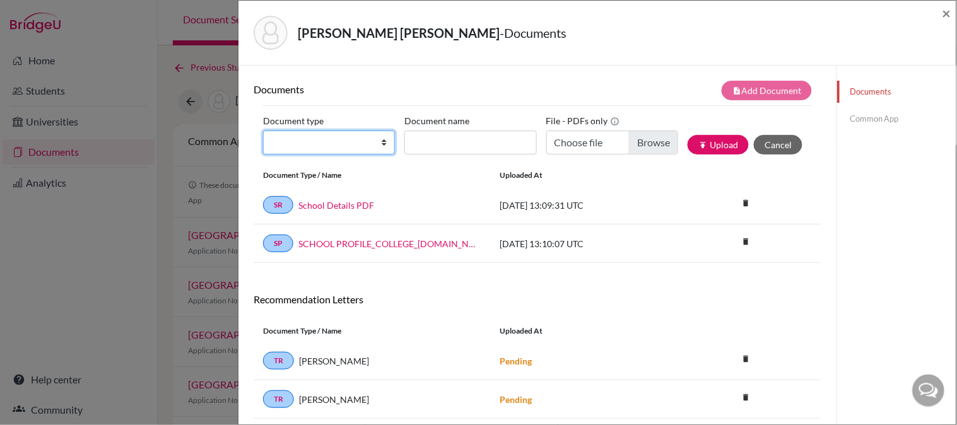
click at [341, 133] on select "Change explanation for Common App reports Counselor recommendation Internationa…" at bounding box center [329, 143] width 132 height 24
select select "2"
click at [263, 131] on select "Change explanation for Common App reports Counselor recommendation Internationa…" at bounding box center [329, 143] width 132 height 24
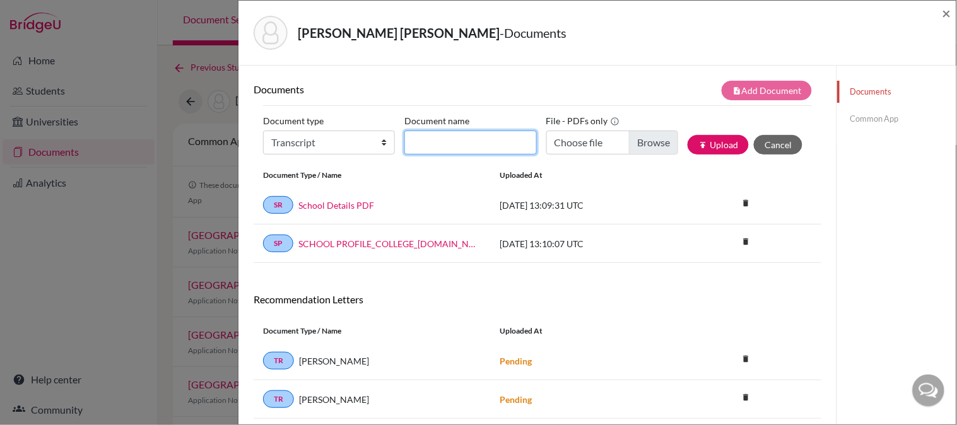
click at [463, 141] on input "Document name" at bounding box center [471, 143] width 132 height 24
type input "Initial Transcript"
type input "C:\fakepath\Kuhlmann, Hannah - Initial Transcript.pdf"
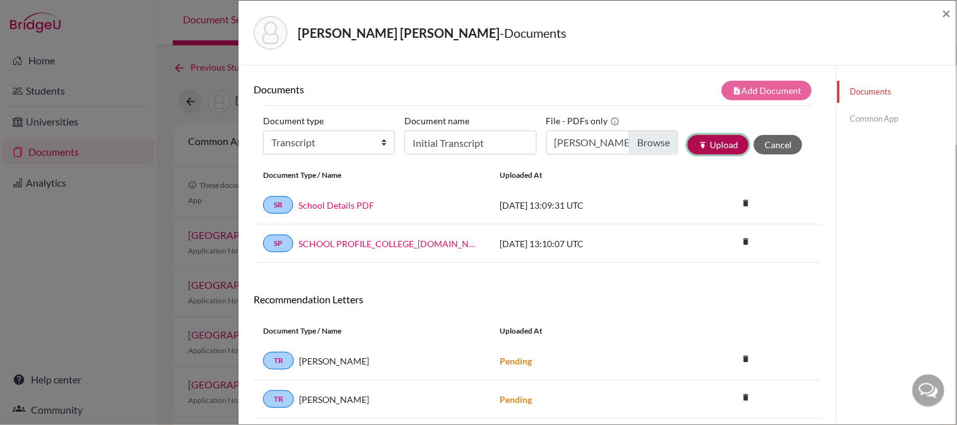
click at [718, 143] on button "publish Upload" at bounding box center [718, 145] width 61 height 20
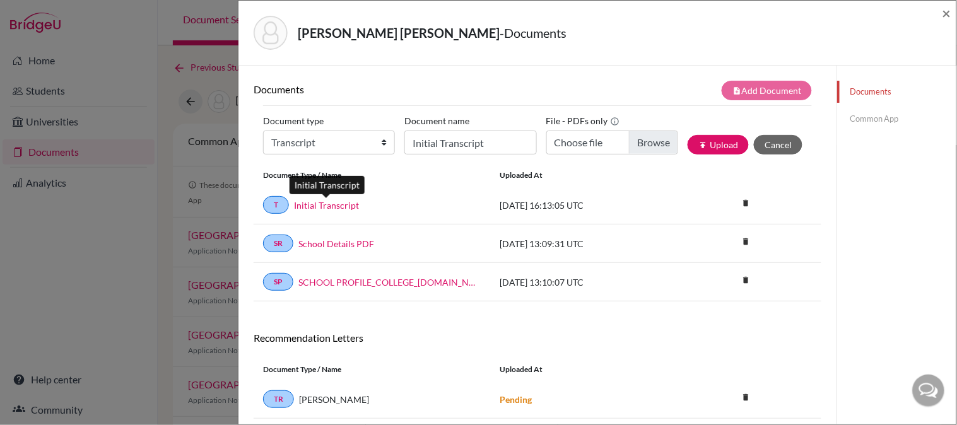
click at [324, 207] on link "Initial Transcript" at bounding box center [326, 205] width 65 height 13
click at [300, 207] on link "Initial Transcript" at bounding box center [326, 205] width 65 height 13
click at [328, 203] on link "Initial Transcript" at bounding box center [326, 205] width 65 height 13
click at [949, 10] on span "×" at bounding box center [947, 13] width 9 height 18
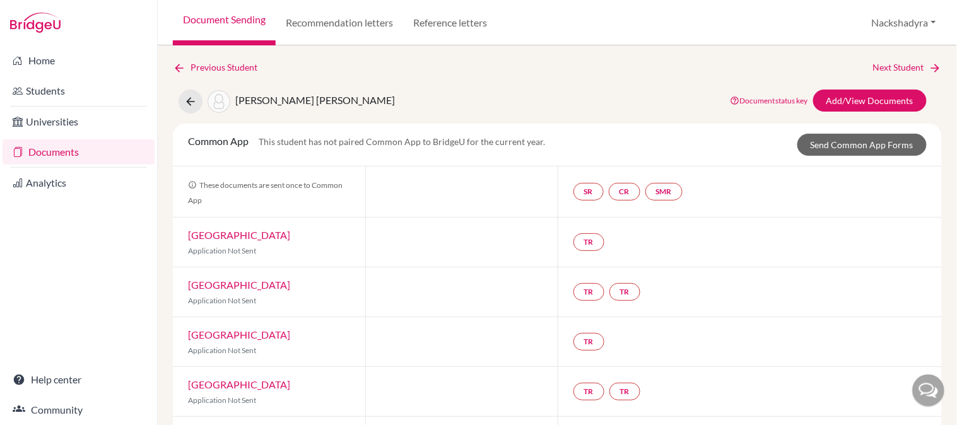
click at [234, 27] on link "Document Sending" at bounding box center [224, 22] width 103 height 45
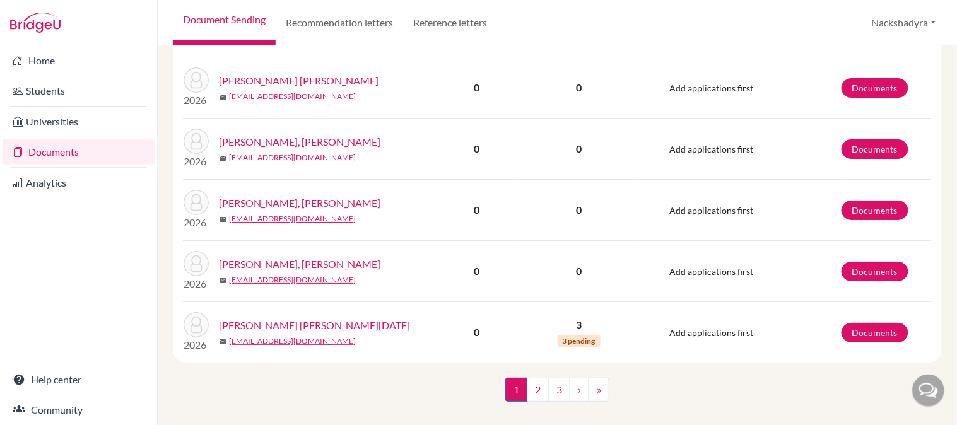
scroll to position [1155, 0]
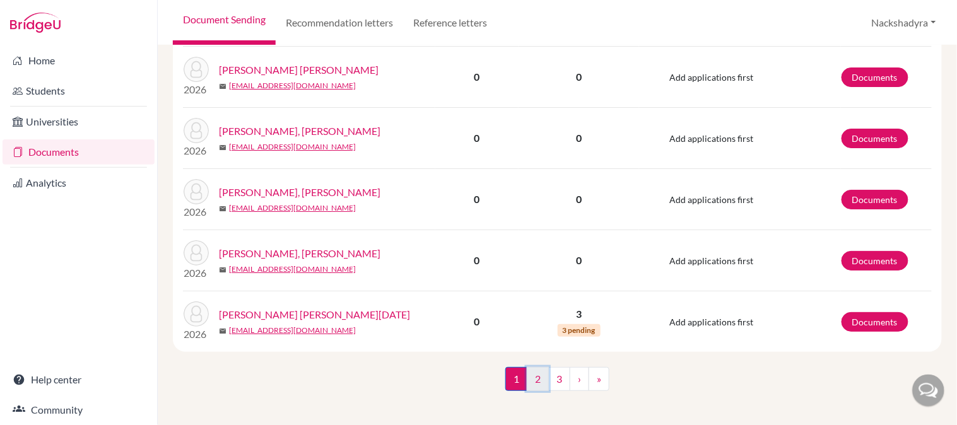
click at [540, 377] on link "2" at bounding box center [538, 379] width 22 height 24
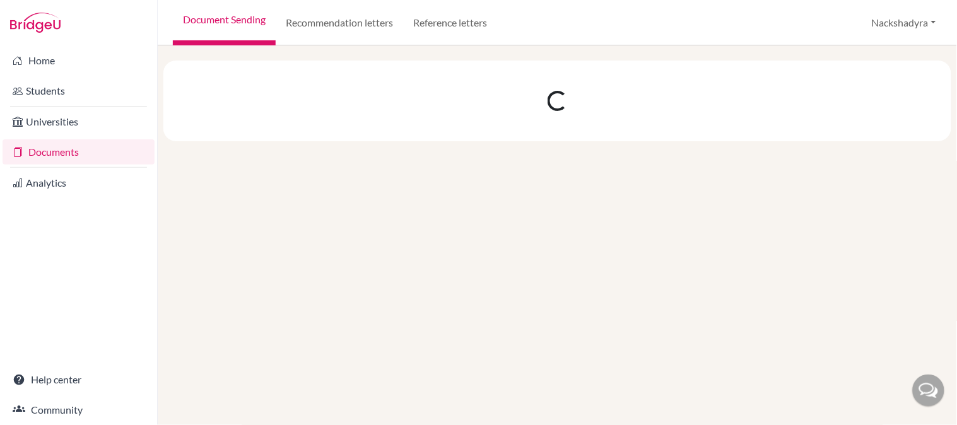
scroll to position [0, 0]
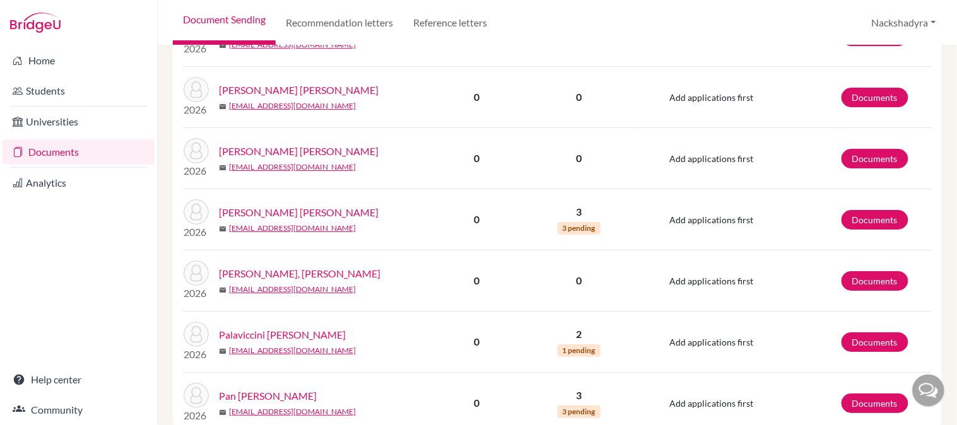
scroll to position [1155, 0]
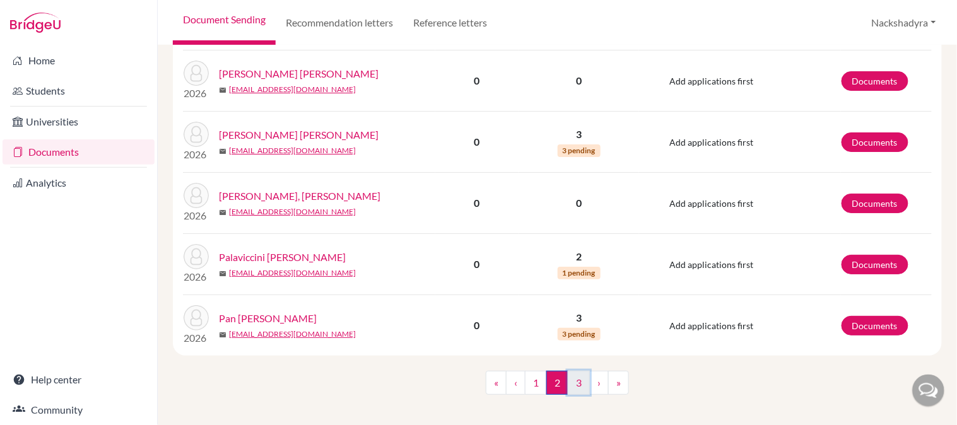
click at [569, 377] on link "3" at bounding box center [579, 383] width 22 height 24
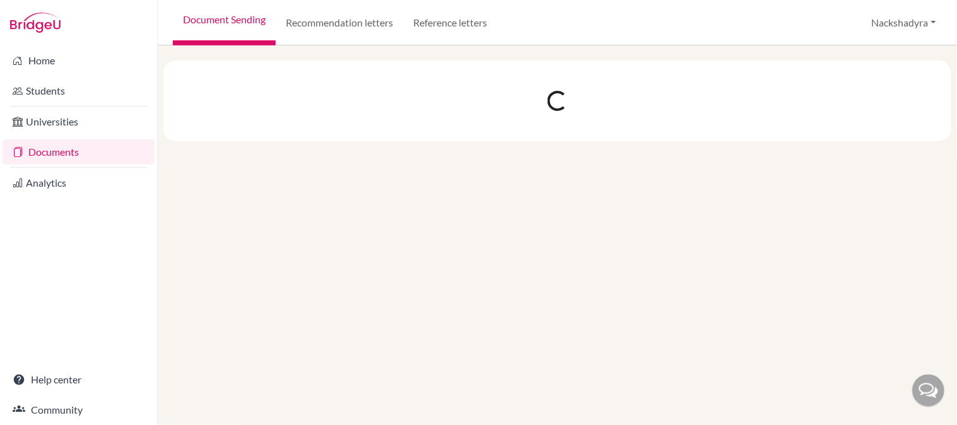
scroll to position [0, 0]
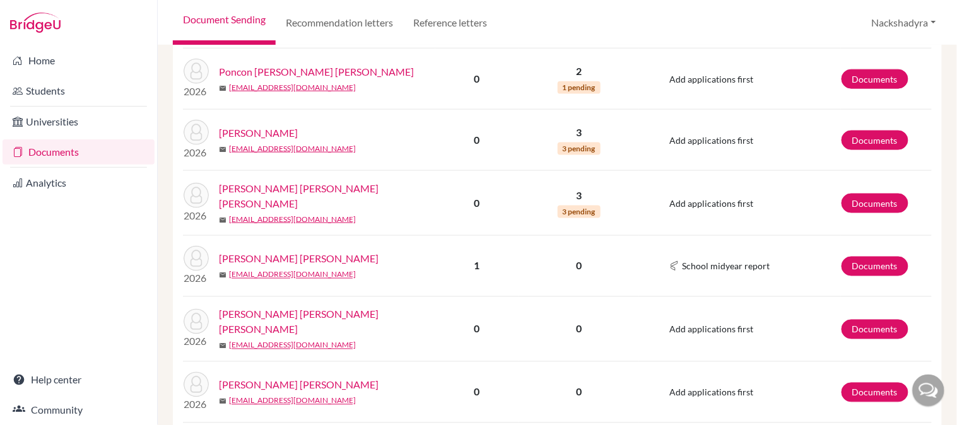
scroll to position [420, 0]
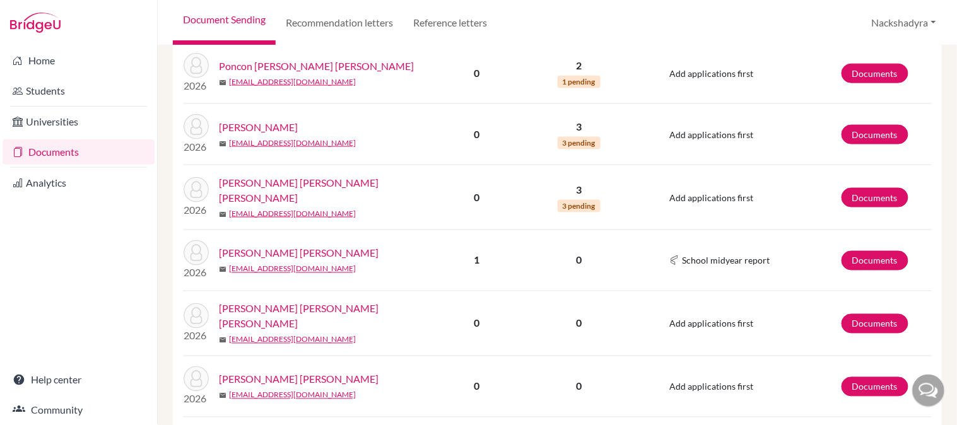
click at [305, 185] on link "Prado Pineda, Dasha Alexandra" at bounding box center [331, 190] width 225 height 30
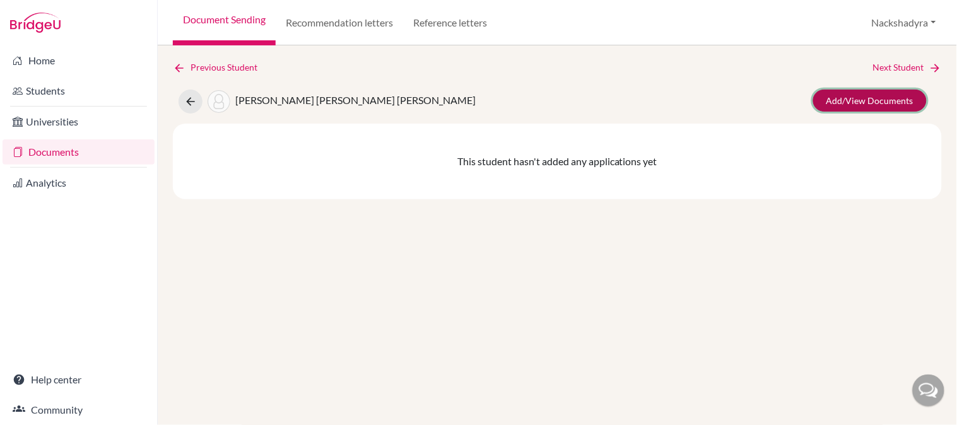
click at [851, 105] on link "Add/View Documents" at bounding box center [870, 101] width 114 height 22
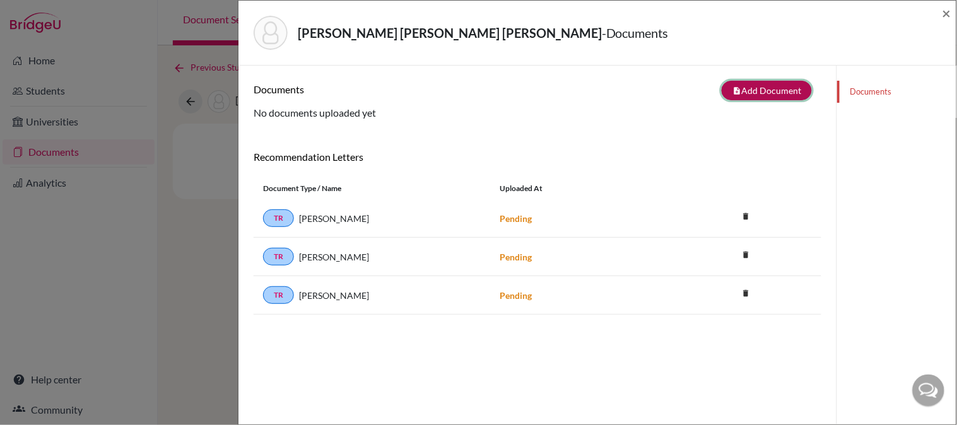
click at [743, 83] on button "note_add Add Document" at bounding box center [767, 91] width 90 height 20
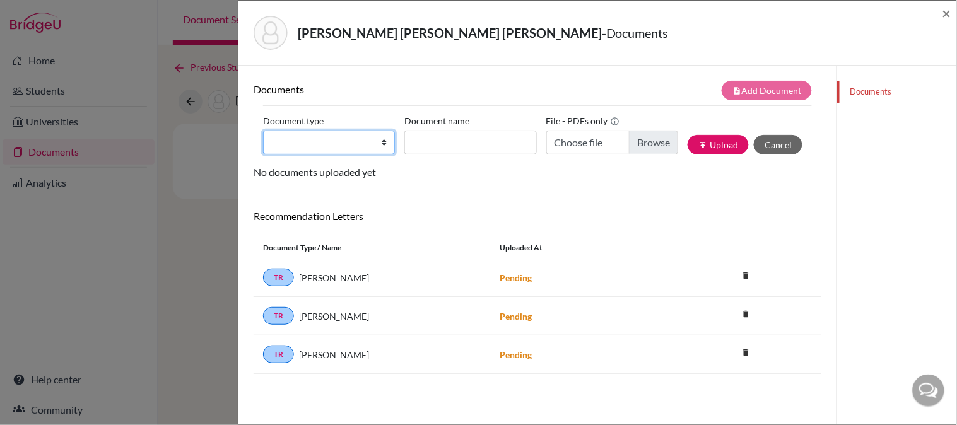
click at [288, 152] on select "Change explanation for Common App reports Counselor recommendation Internationa…" at bounding box center [329, 143] width 132 height 24
select select "2"
click at [263, 131] on select "Change explanation for Common App reports Counselor recommendation Internationa…" at bounding box center [329, 143] width 132 height 24
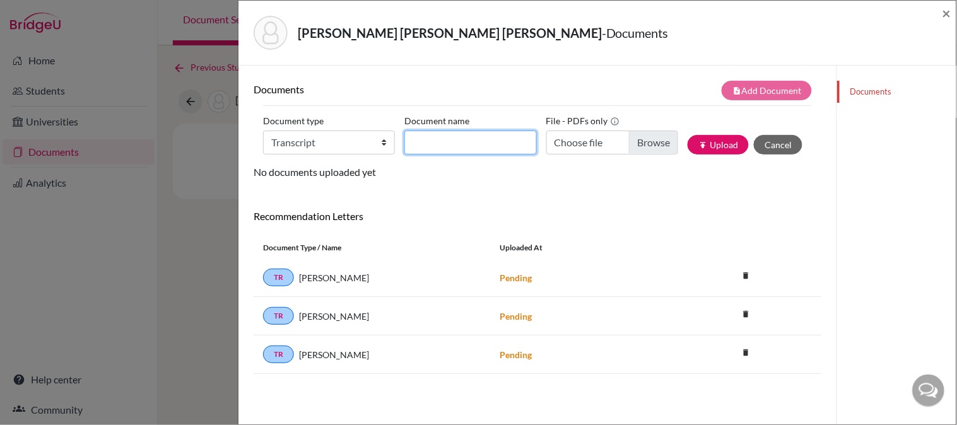
drag, startPoint x: 436, startPoint y: 141, endPoint x: 442, endPoint y: 155, distance: 15.0
click at [436, 141] on input "Document name" at bounding box center [471, 143] width 132 height 24
type input "Initial Transcript"
type input "C:\fakepath\[PERSON_NAME] - Initial Transcript.pdf"
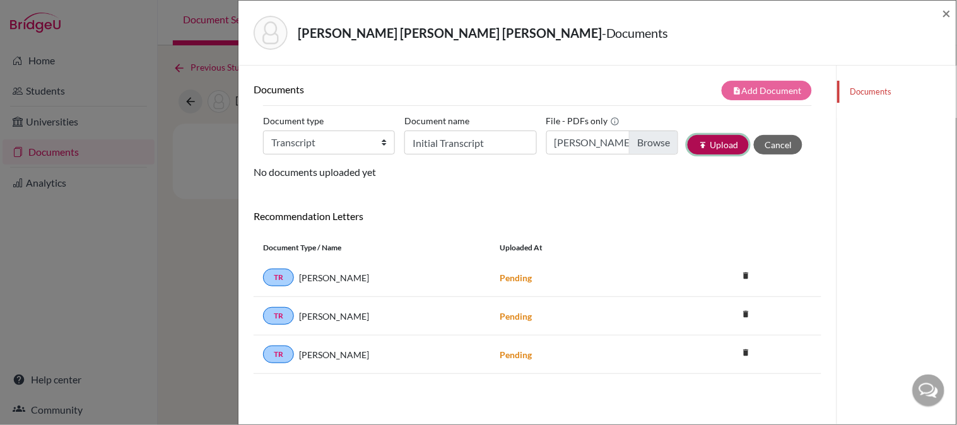
click at [691, 140] on button "publish Upload" at bounding box center [718, 145] width 61 height 20
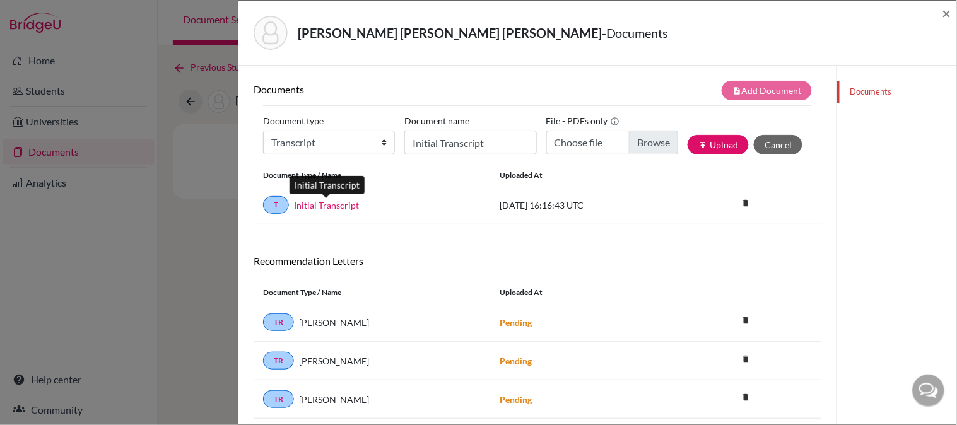
click at [313, 204] on link "Initial Transcript" at bounding box center [326, 205] width 65 height 13
click at [948, 13] on span "×" at bounding box center [947, 13] width 9 height 18
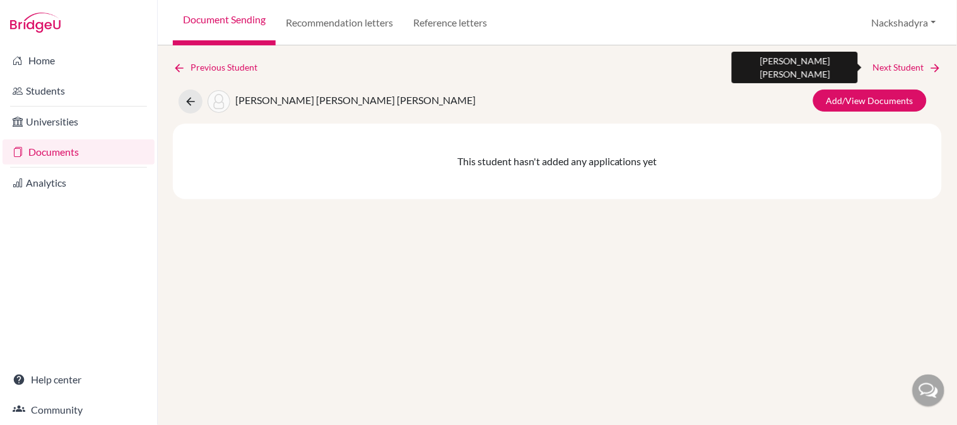
click at [899, 63] on link "Next Student" at bounding box center [907, 68] width 69 height 14
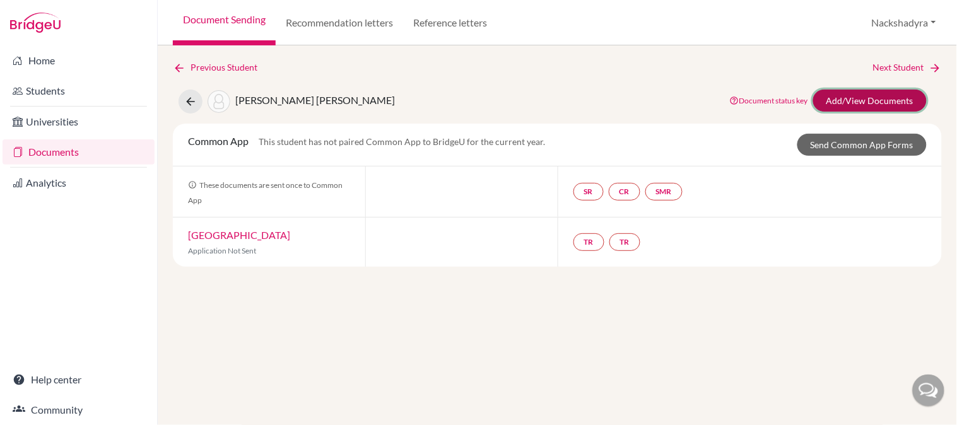
click at [837, 93] on link "Add/View Documents" at bounding box center [870, 101] width 114 height 22
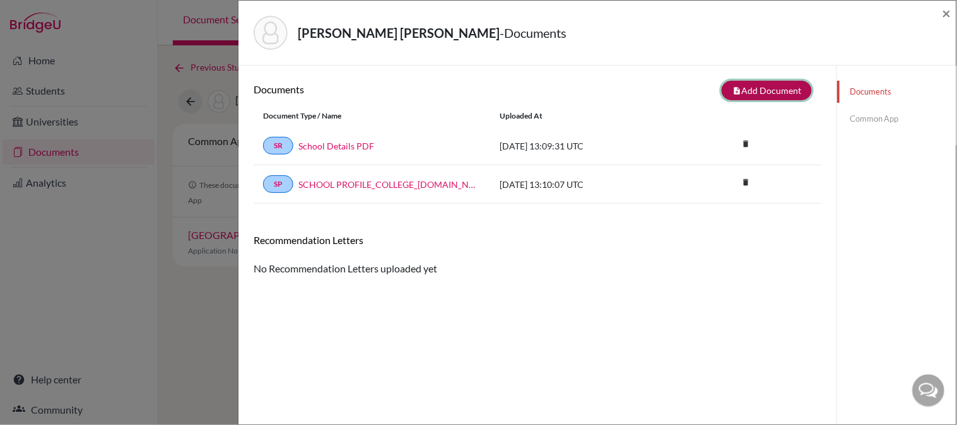
click at [747, 92] on button "note_add Add Document" at bounding box center [767, 91] width 90 height 20
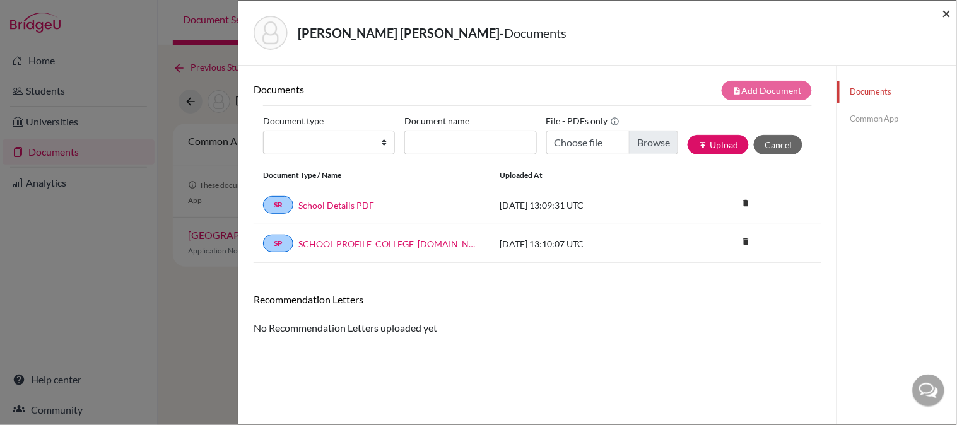
click at [945, 14] on span "×" at bounding box center [947, 13] width 9 height 18
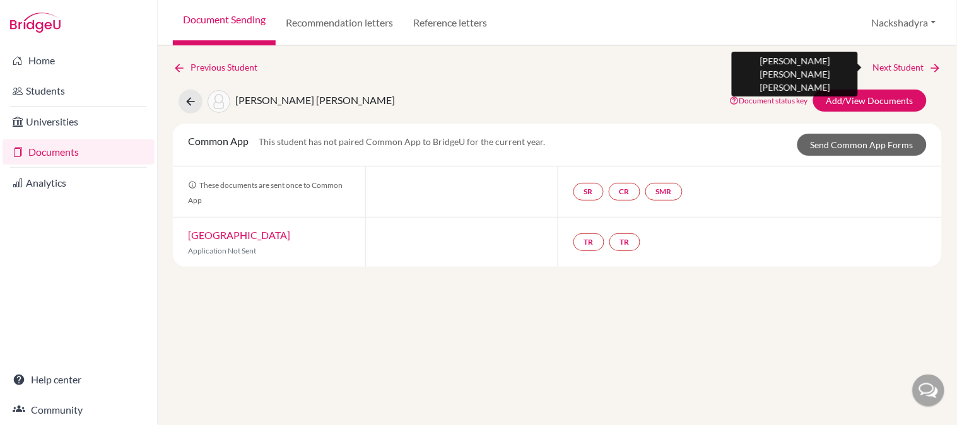
click at [926, 67] on link "Next Student" at bounding box center [907, 68] width 69 height 14
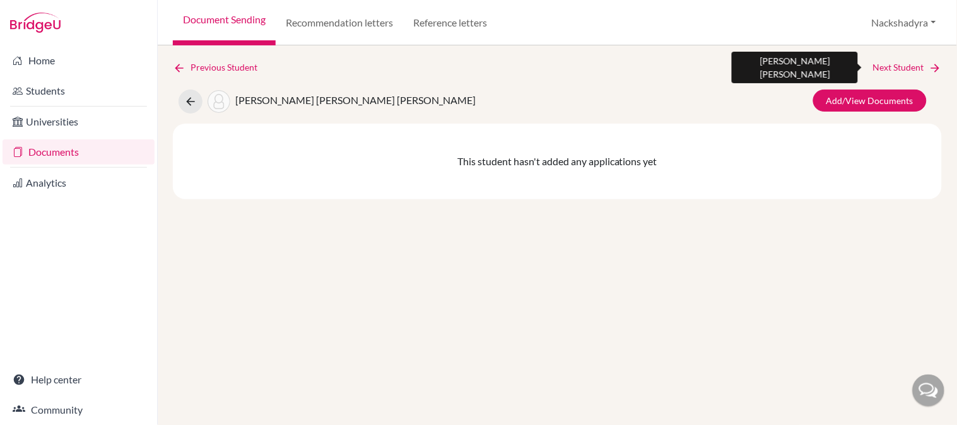
click at [926, 68] on link "Next Student" at bounding box center [907, 68] width 69 height 14
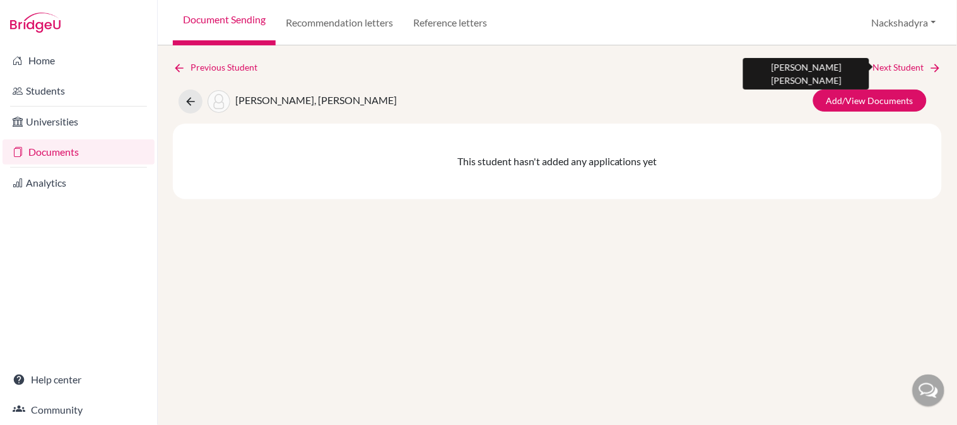
click at [926, 68] on link "Next Student" at bounding box center [907, 68] width 69 height 14
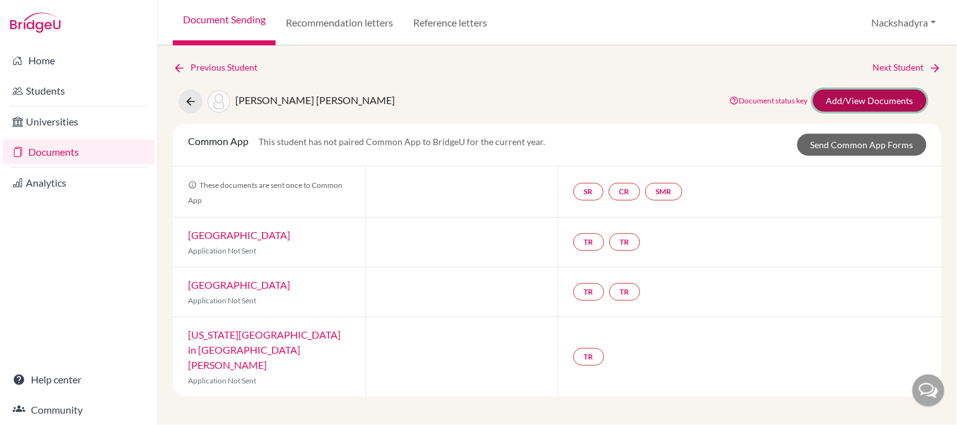
click at [898, 98] on link "Add/View Documents" at bounding box center [870, 101] width 114 height 22
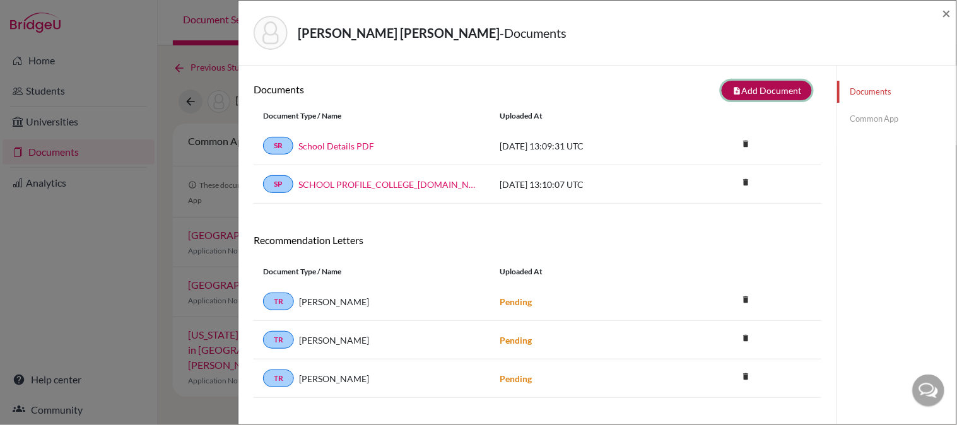
click at [724, 90] on button "note_add Add Document" at bounding box center [767, 91] width 90 height 20
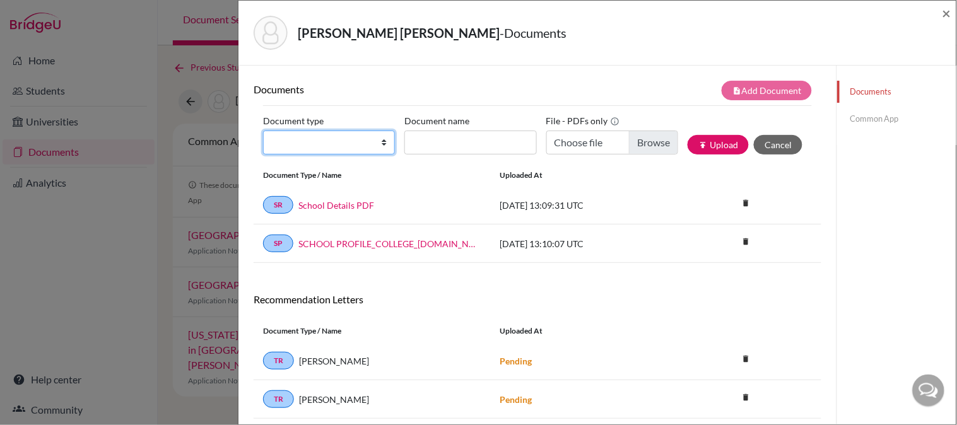
click at [312, 149] on select "Change explanation for Common App reports Counselor recommendation Internationa…" at bounding box center [329, 143] width 132 height 24
select select "2"
click at [263, 131] on select "Change explanation for Common App reports Counselor recommendation Internationa…" at bounding box center [329, 143] width 132 height 24
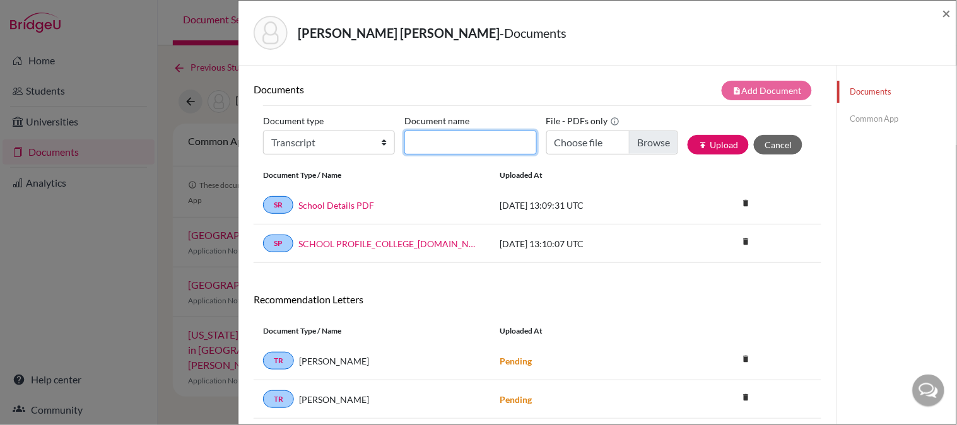
click at [446, 131] on input "Document name" at bounding box center [471, 143] width 132 height 24
type input "Initial Transcript"
type input "C:\fakepath\[PERSON_NAME] - Initial Transcript.pdf"
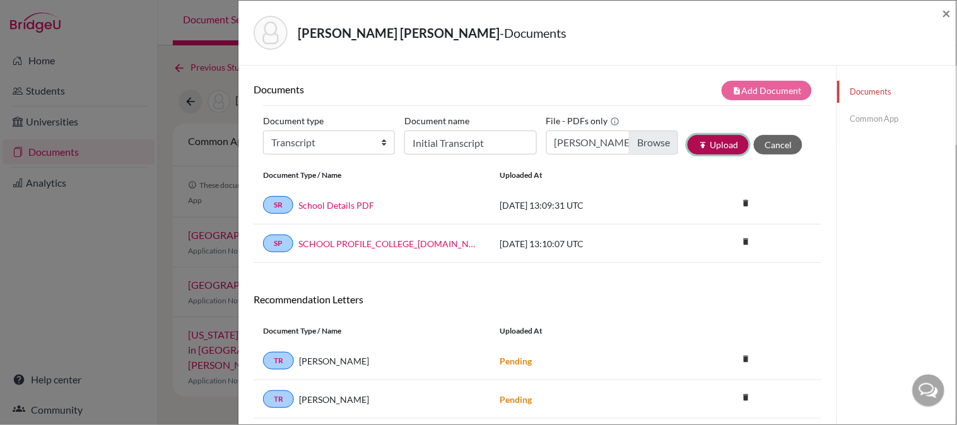
click at [688, 145] on button "publish Upload" at bounding box center [718, 145] width 61 height 20
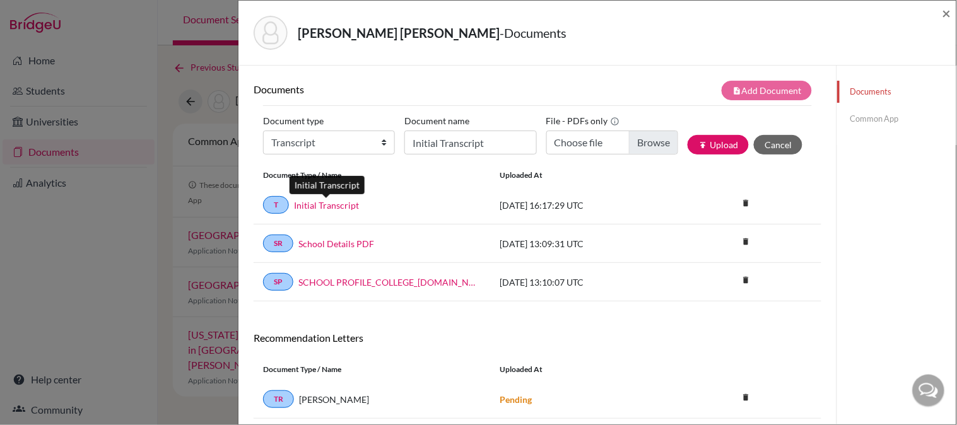
click at [320, 207] on link "Initial Transcript" at bounding box center [326, 205] width 65 height 13
click at [944, 14] on span "×" at bounding box center [947, 13] width 9 height 18
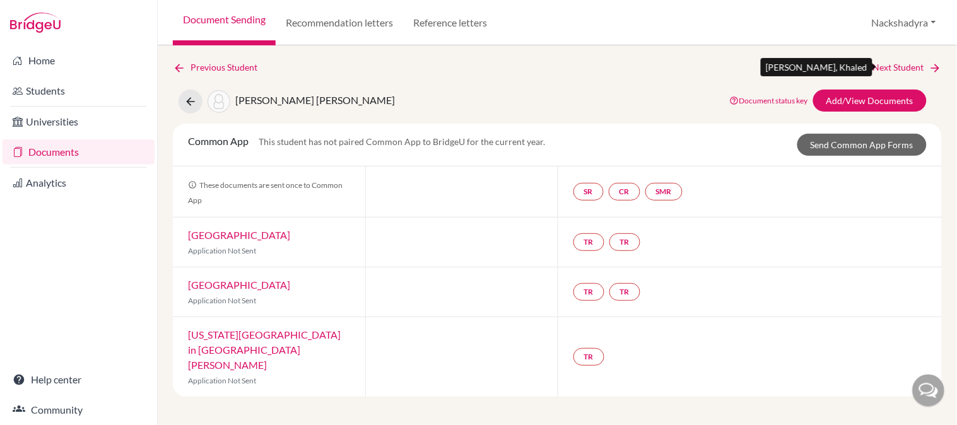
click at [932, 63] on icon at bounding box center [936, 68] width 13 height 13
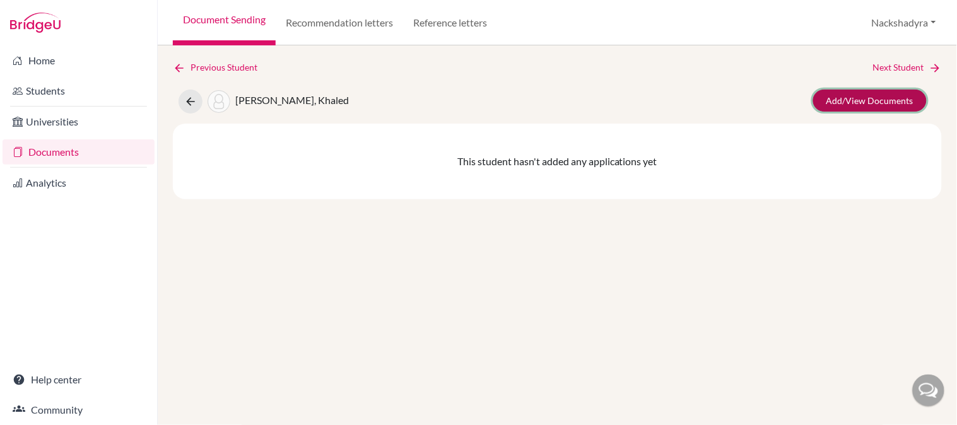
click at [904, 93] on link "Add/View Documents" at bounding box center [870, 101] width 114 height 22
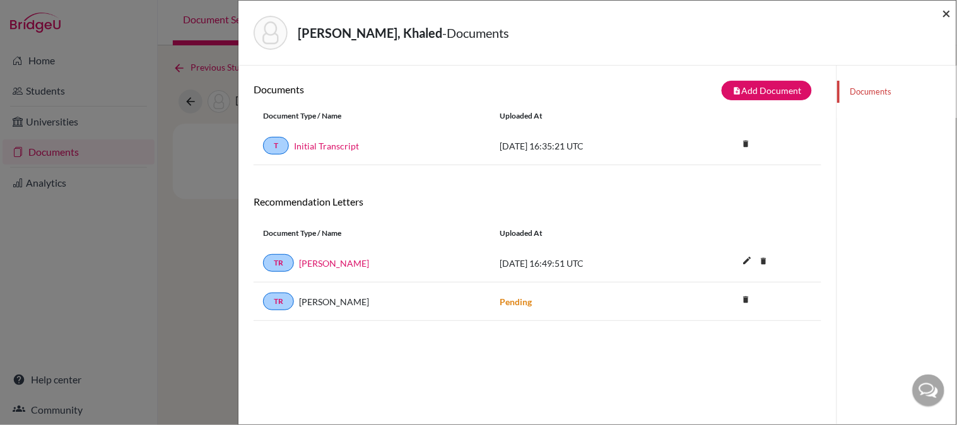
click at [944, 13] on span "×" at bounding box center [947, 13] width 9 height 18
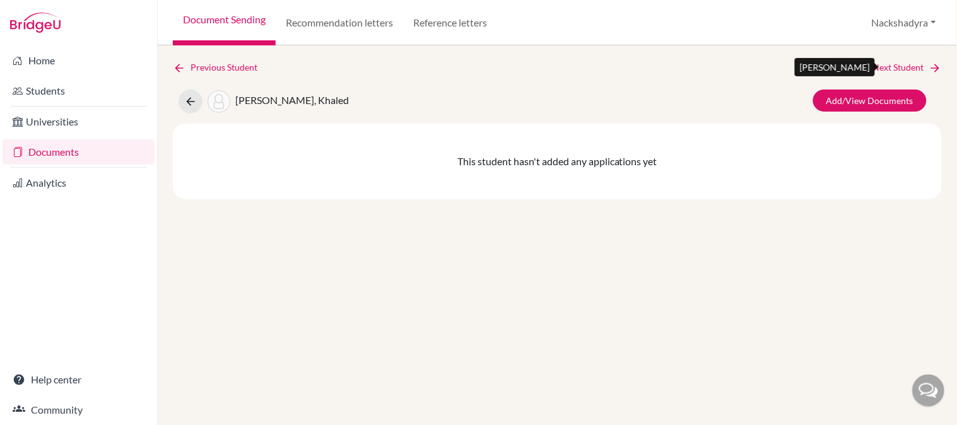
click at [914, 64] on link "Next Student" at bounding box center [907, 68] width 69 height 14
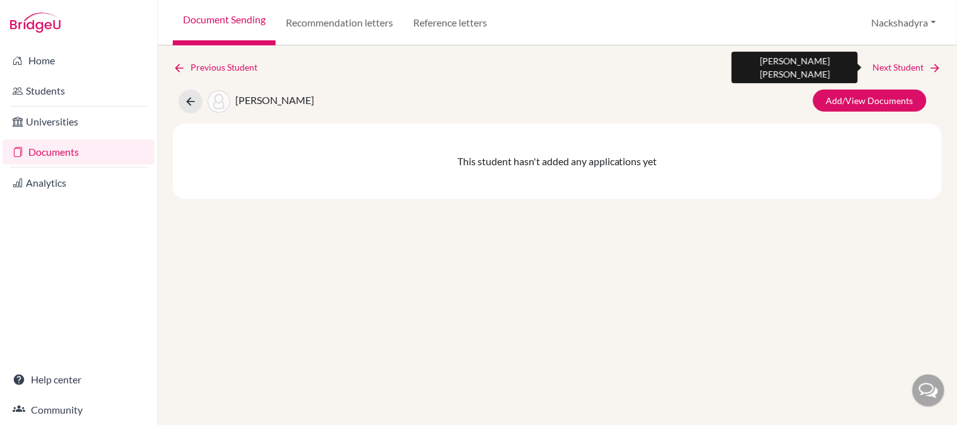
click at [913, 64] on link "Next Student" at bounding box center [907, 68] width 69 height 14
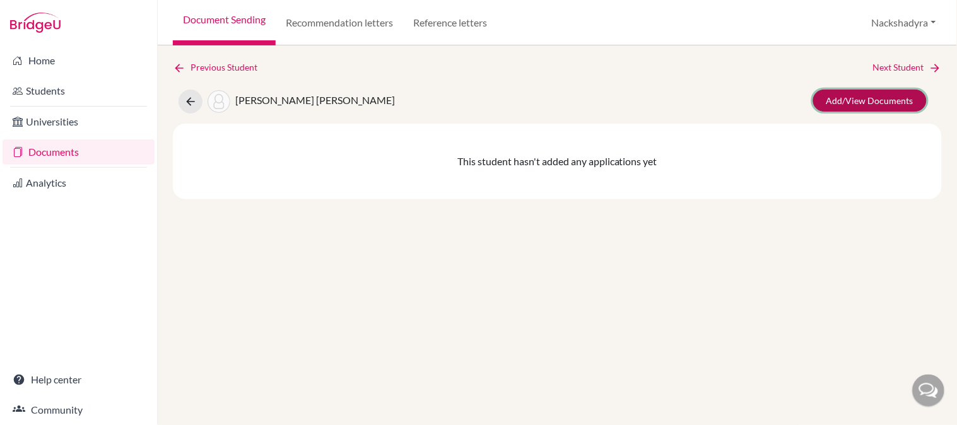
click at [893, 106] on link "Add/View Documents" at bounding box center [870, 101] width 114 height 22
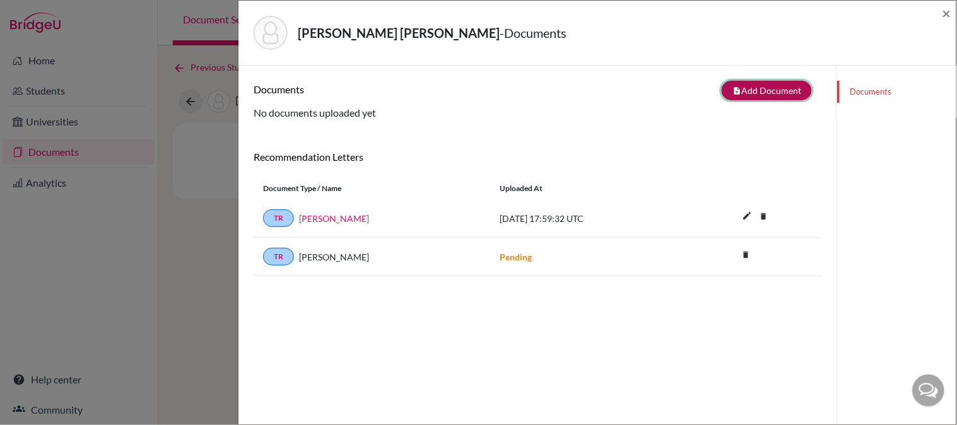
click at [765, 83] on button "note_add Add Document" at bounding box center [767, 91] width 90 height 20
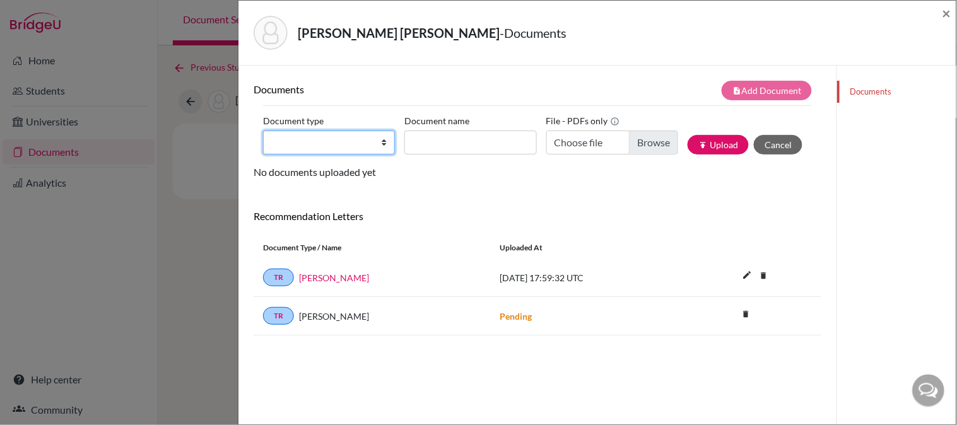
click at [297, 136] on select "Change explanation for Common App reports Counselor recommendation Internationa…" at bounding box center [329, 143] width 132 height 24
select select "2"
click at [263, 131] on select "Change explanation for Common App reports Counselor recommendation Internationa…" at bounding box center [329, 143] width 132 height 24
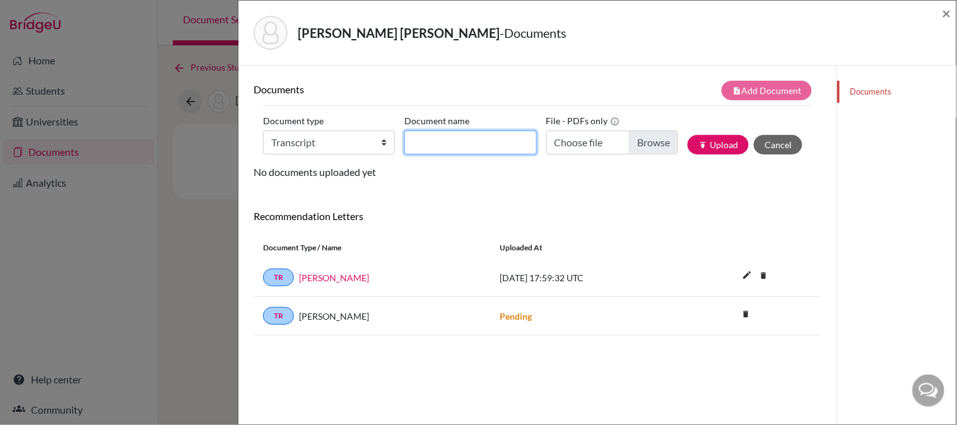
click at [439, 142] on input "Document name" at bounding box center [471, 143] width 132 height 24
type input "Initial Transcript"
type input "C:\fakepath\[PERSON_NAME] - Initial Transcript.pdf"
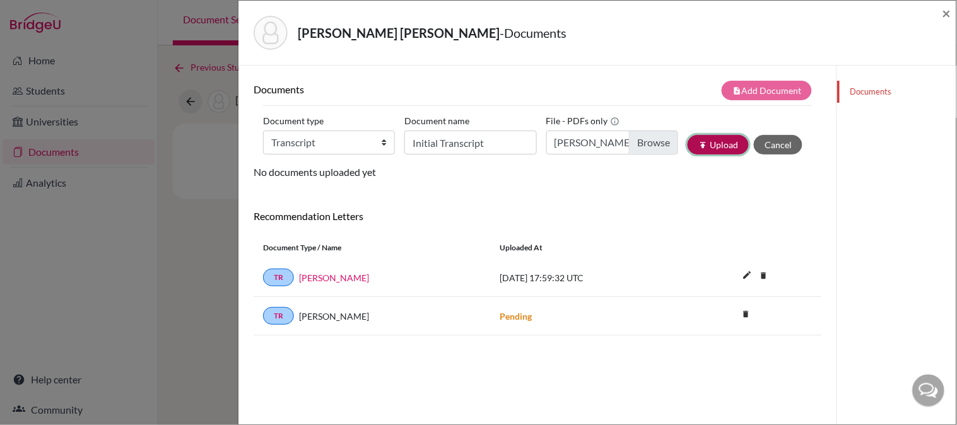
click at [697, 148] on button "publish Upload" at bounding box center [718, 145] width 61 height 20
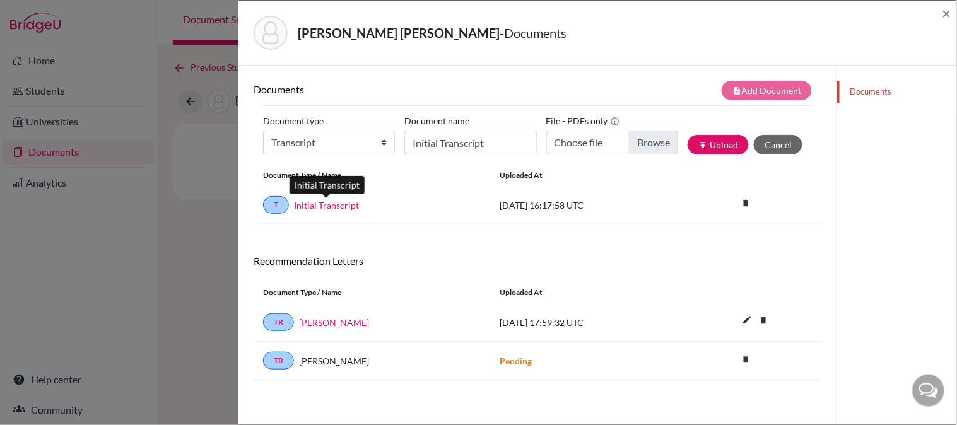
click at [335, 207] on link "Initial Transcript" at bounding box center [326, 205] width 65 height 13
click at [311, 207] on link "Initial Transcript" at bounding box center [326, 205] width 65 height 13
click at [949, 16] on span "×" at bounding box center [947, 13] width 9 height 18
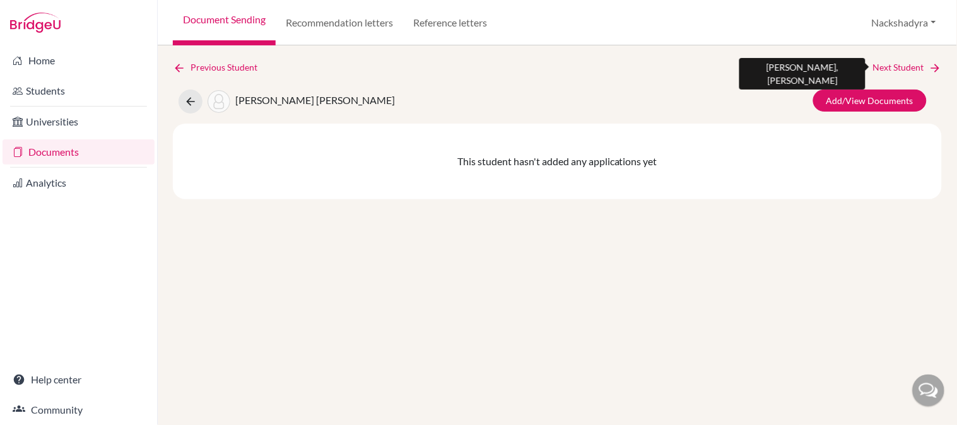
click at [906, 66] on link "Next Student" at bounding box center [907, 68] width 69 height 14
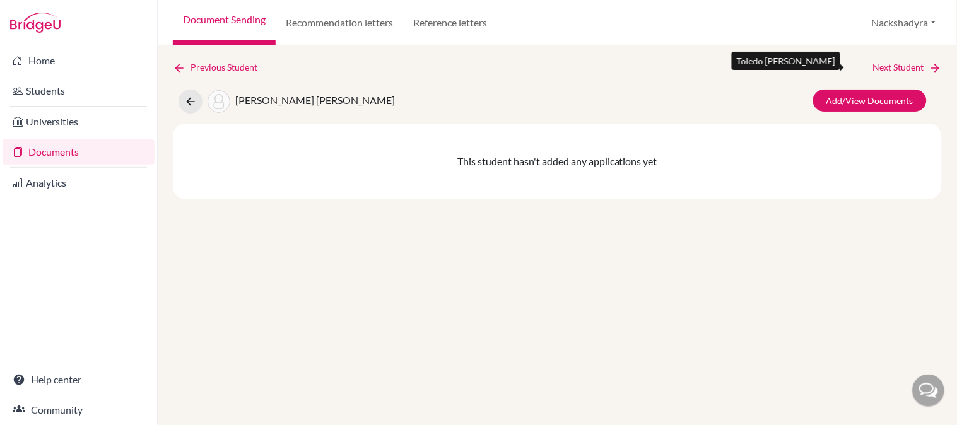
click at [906, 66] on link "Next Student" at bounding box center [907, 68] width 69 height 14
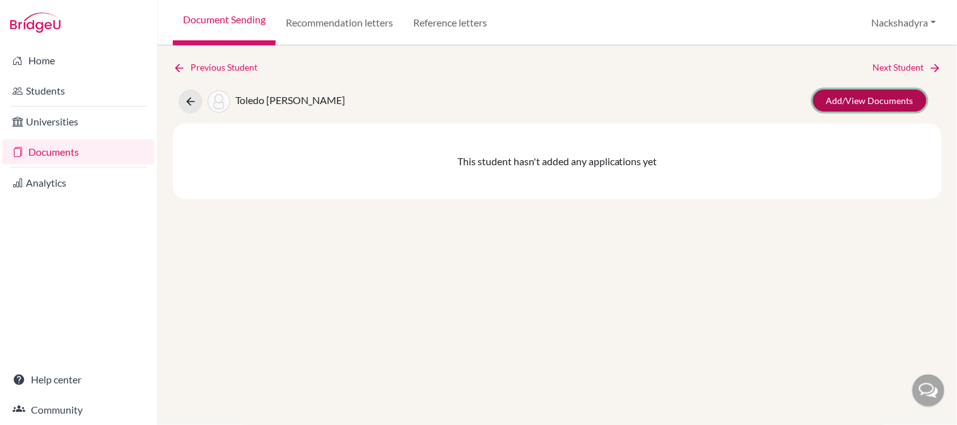
click at [913, 95] on link "Add/View Documents" at bounding box center [870, 101] width 114 height 22
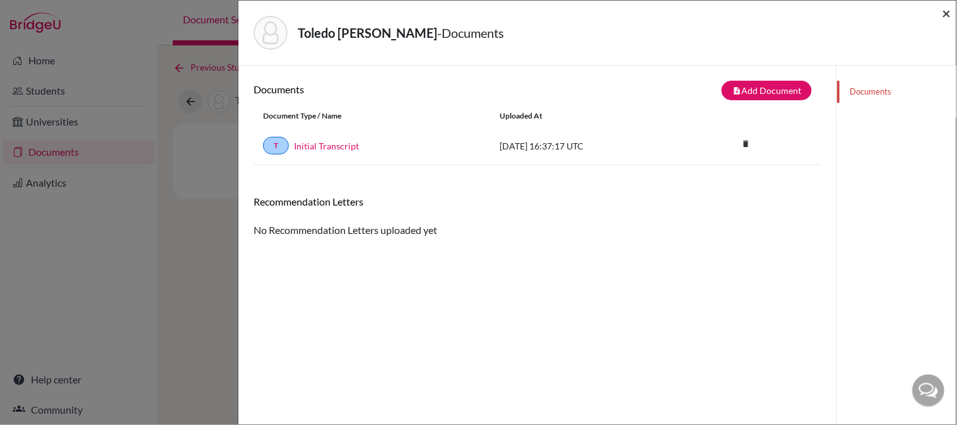
click at [951, 9] on span "×" at bounding box center [947, 13] width 9 height 18
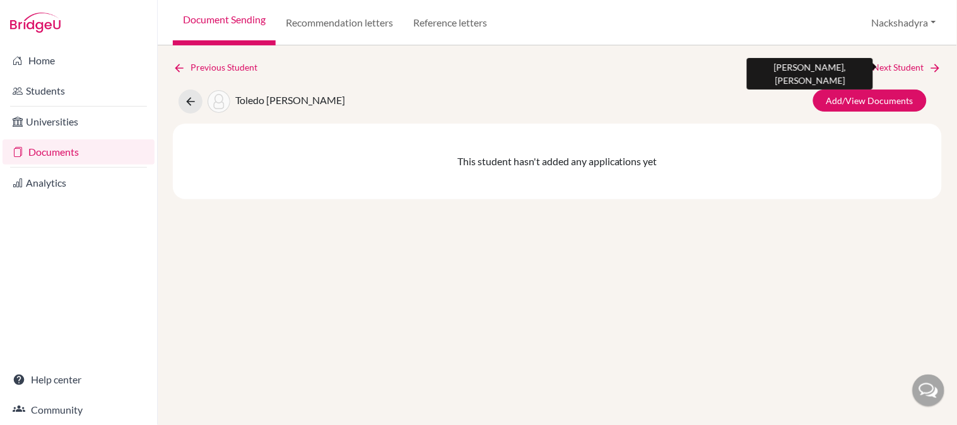
click at [894, 71] on link "Next Student" at bounding box center [907, 68] width 69 height 14
click at [894, 70] on link "Next Student" at bounding box center [907, 68] width 69 height 14
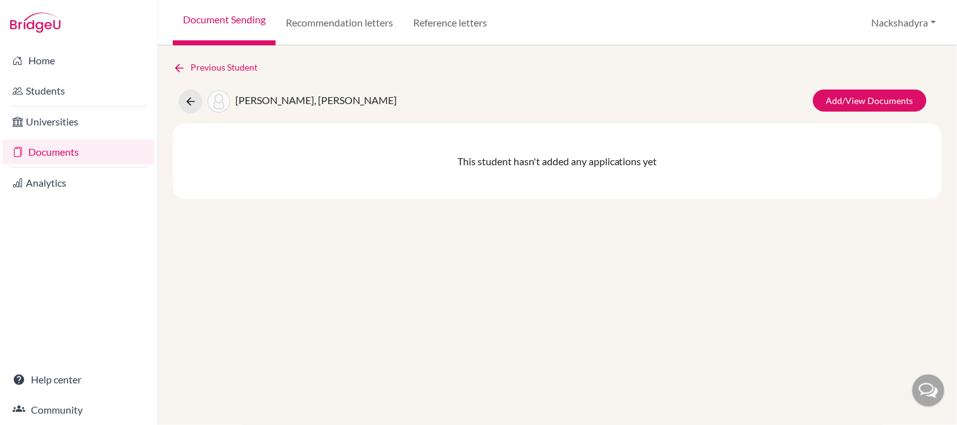
click at [893, 68] on div "Previous Student" at bounding box center [557, 68] width 769 height 14
click at [39, 153] on link "Documents" at bounding box center [79, 151] width 152 height 25
